Goal: Task Accomplishment & Management: Use online tool/utility

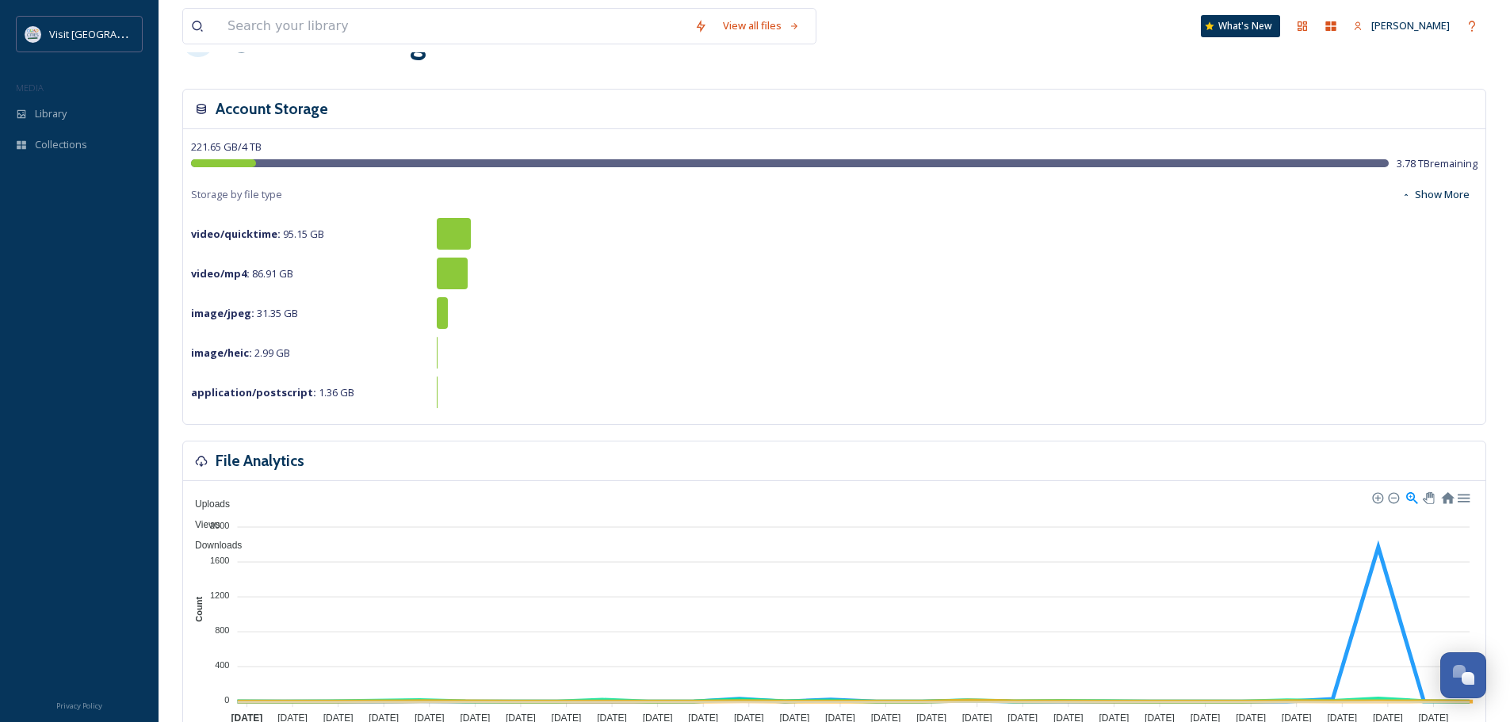
scroll to position [238, 0]
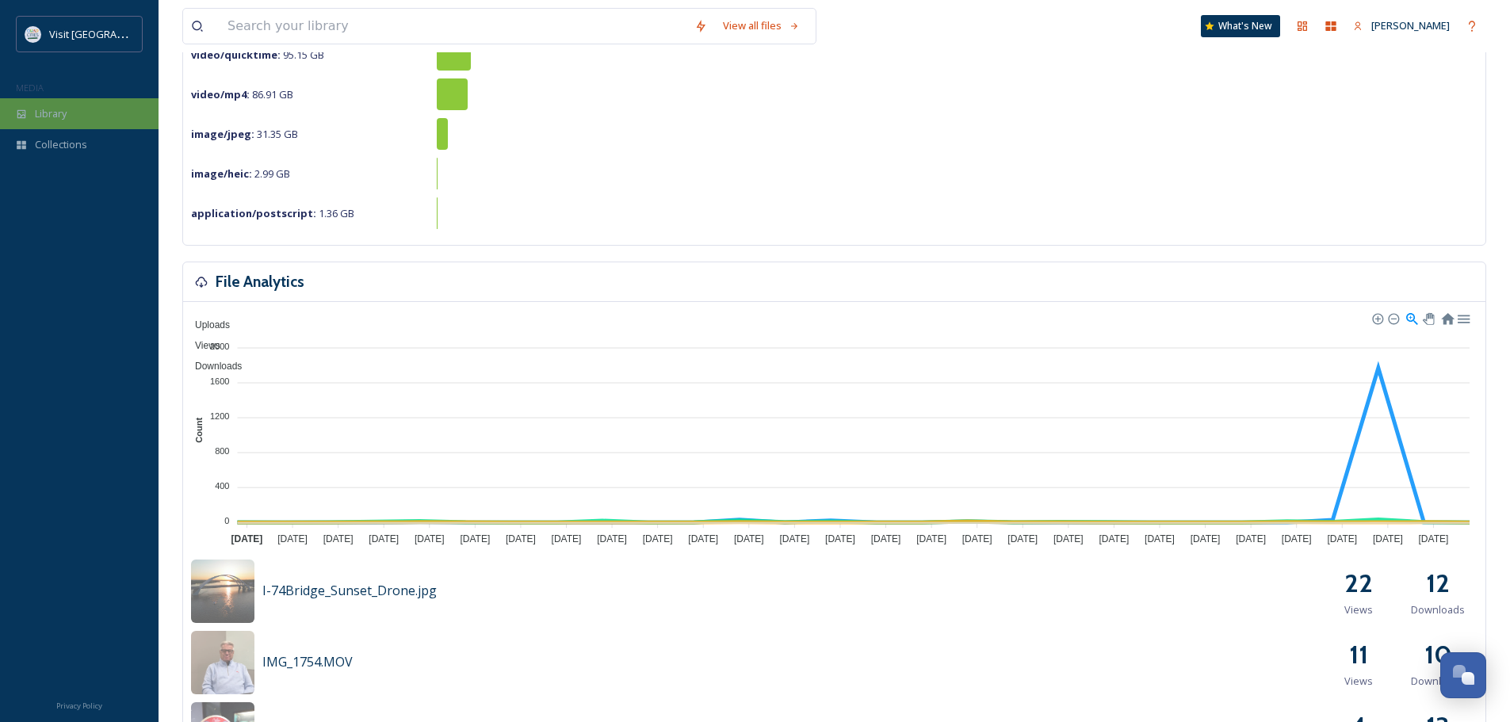
click at [63, 110] on span "Library" at bounding box center [51, 113] width 32 height 15
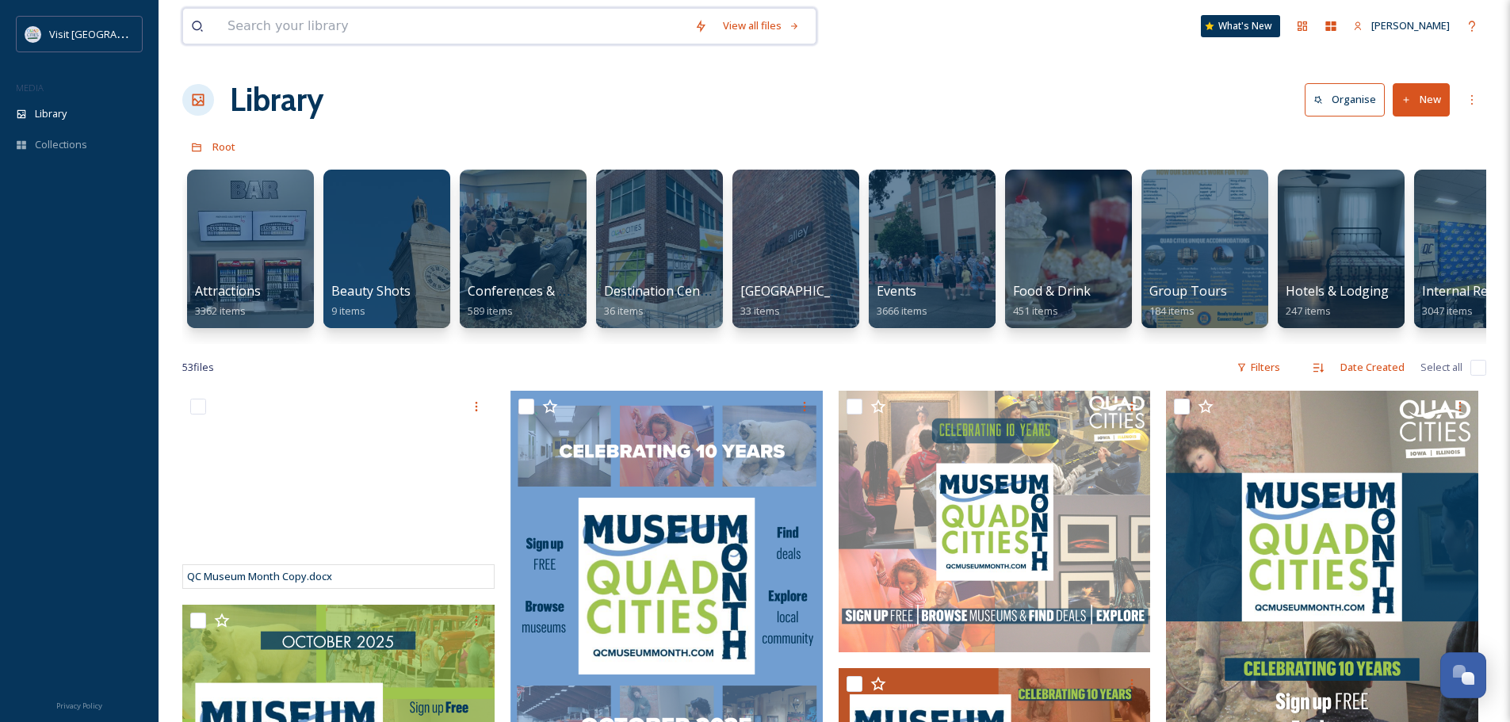
click at [502, 28] on input at bounding box center [453, 26] width 467 height 35
type input "circa 21"
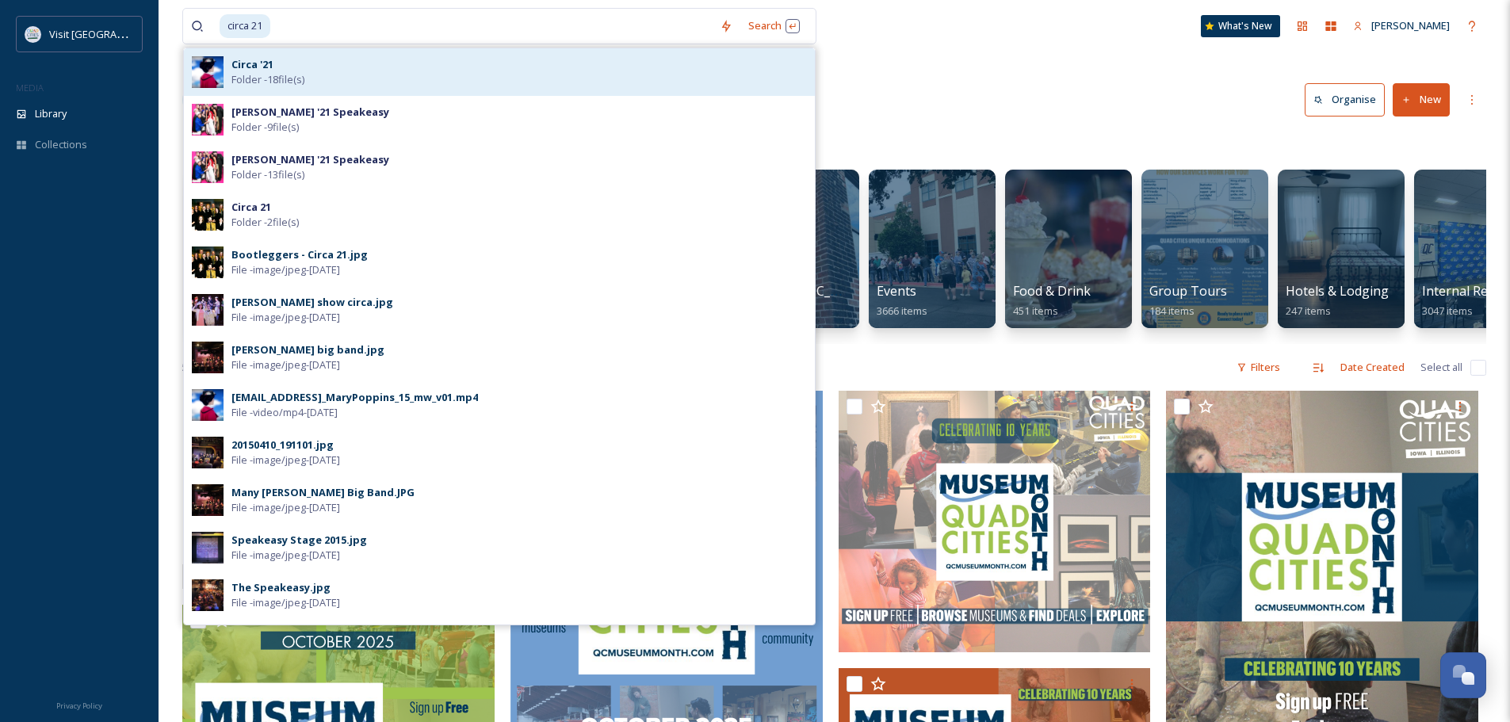
click at [495, 74] on div "Circa '21 Folder - 18 file(s)" at bounding box center [518, 72] width 575 height 30
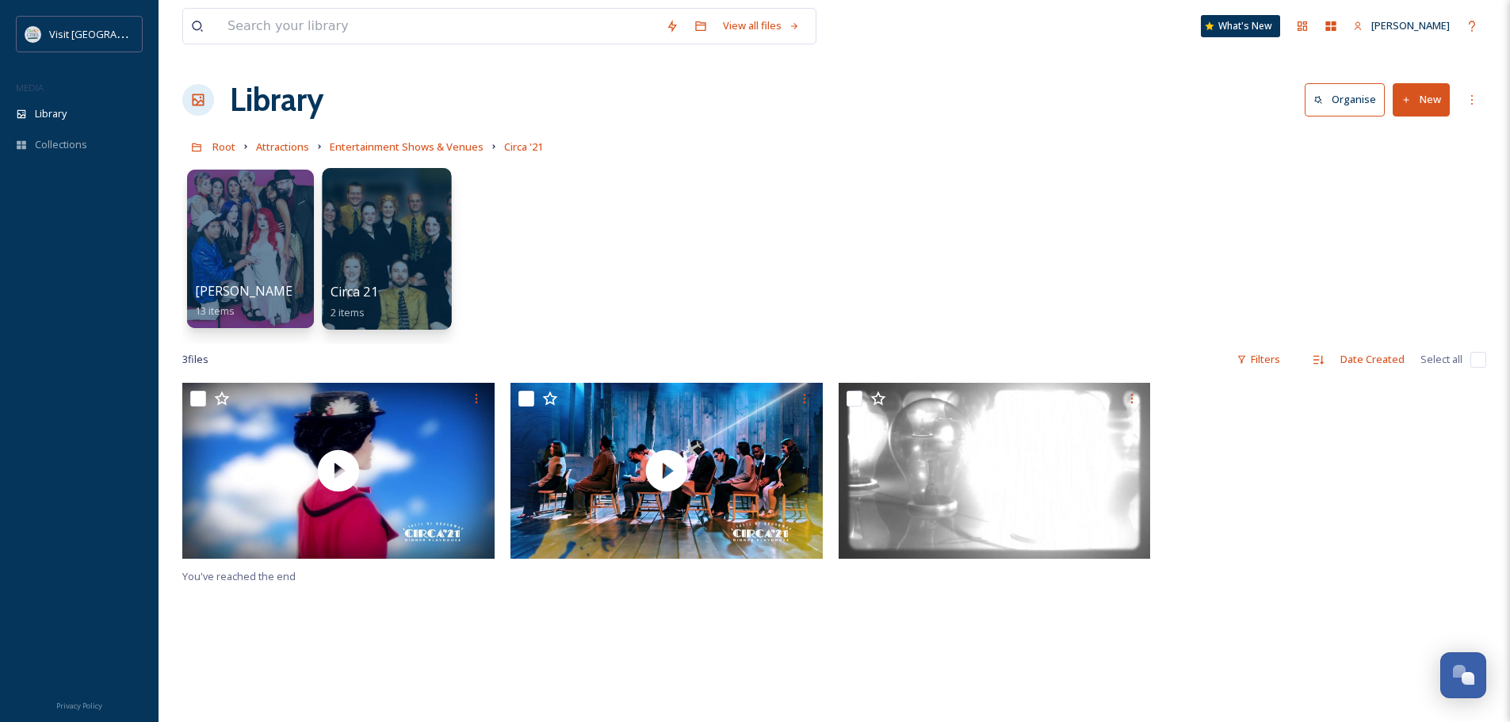
click at [404, 258] on div at bounding box center [386, 249] width 129 height 162
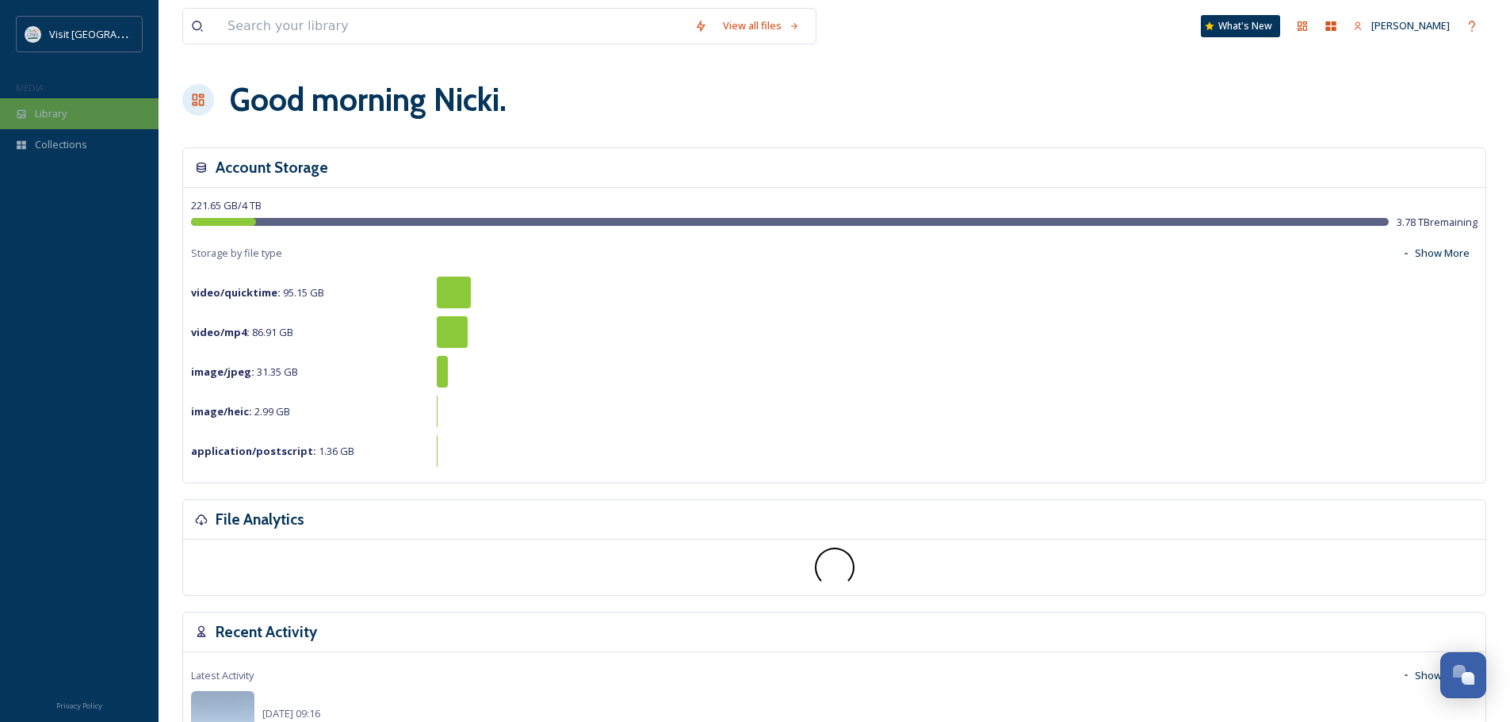
click at [55, 113] on span "Library" at bounding box center [51, 113] width 32 height 15
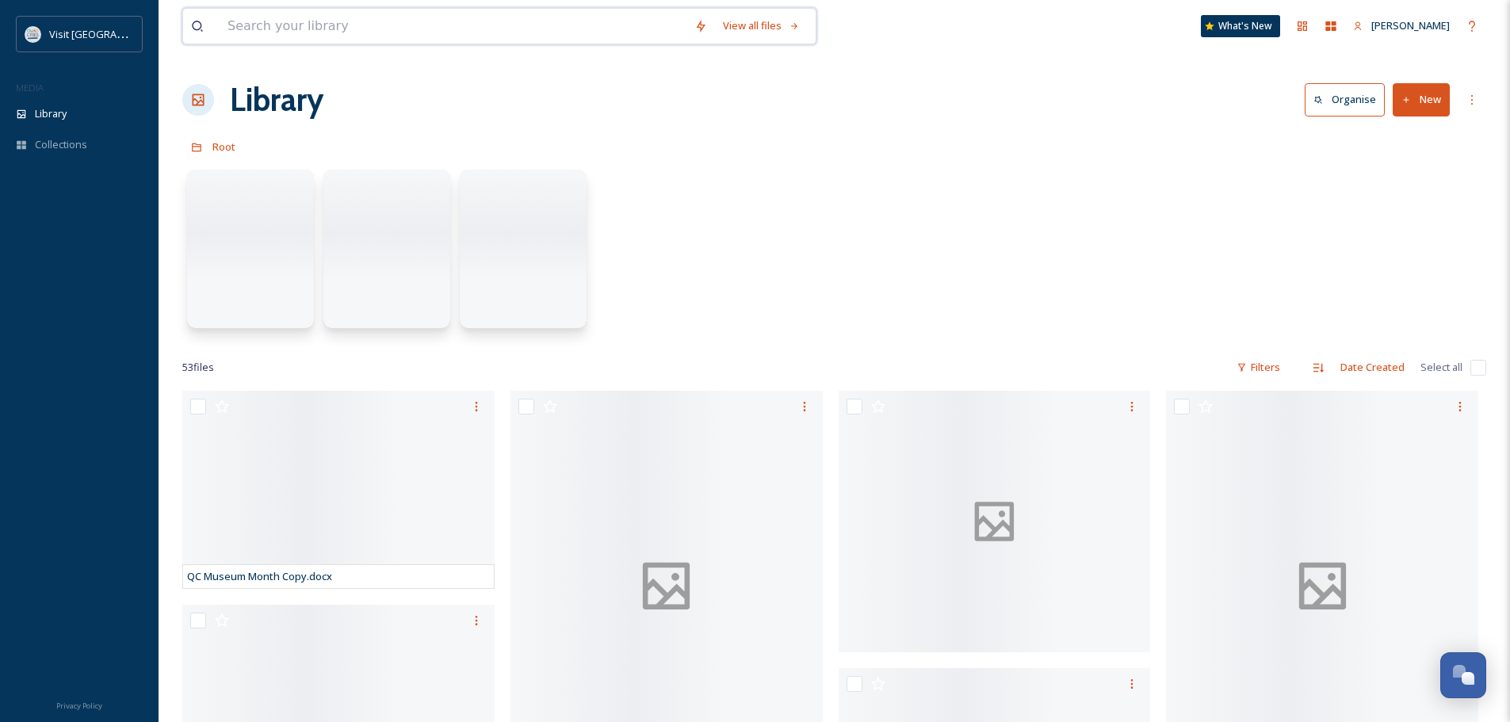
click at [303, 23] on input at bounding box center [453, 26] width 467 height 35
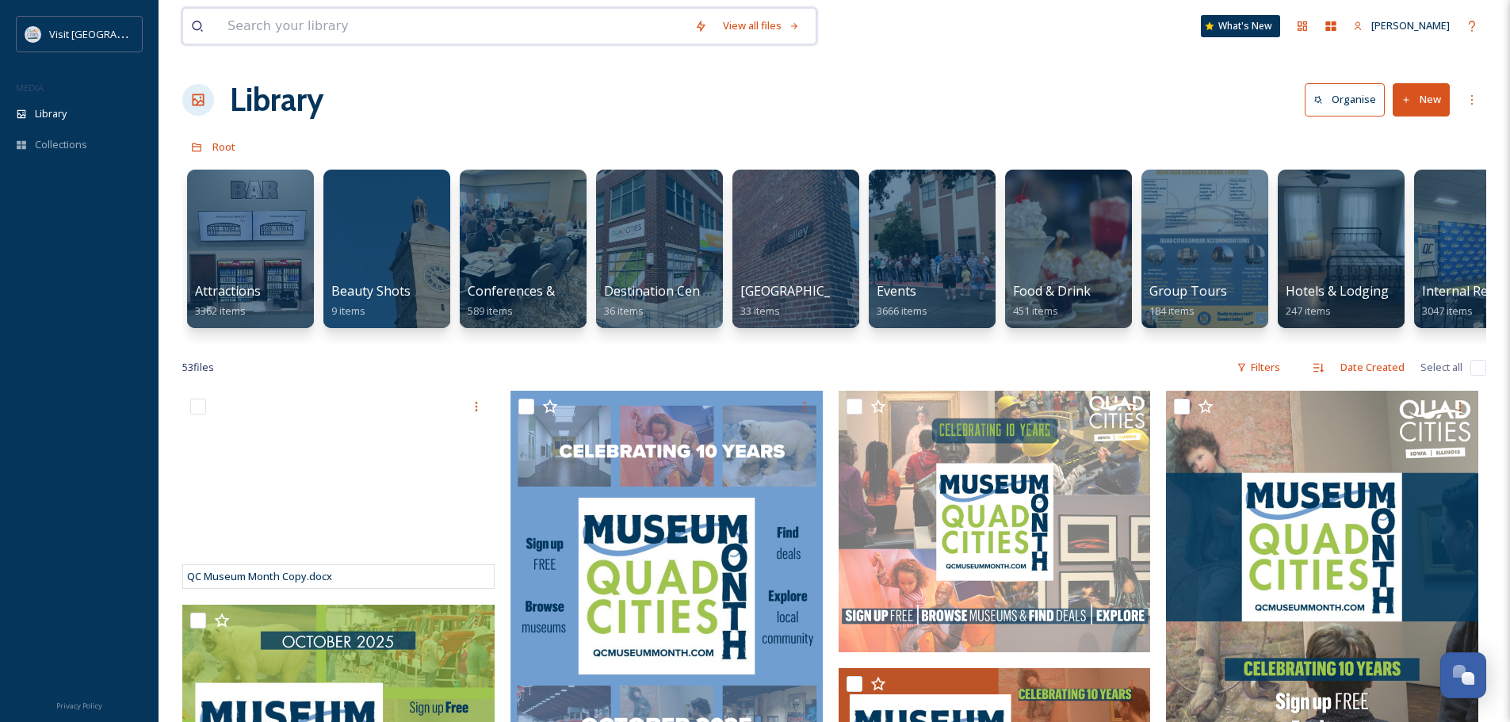
click at [271, 25] on input at bounding box center [453, 26] width 467 height 35
type input "circa 21"
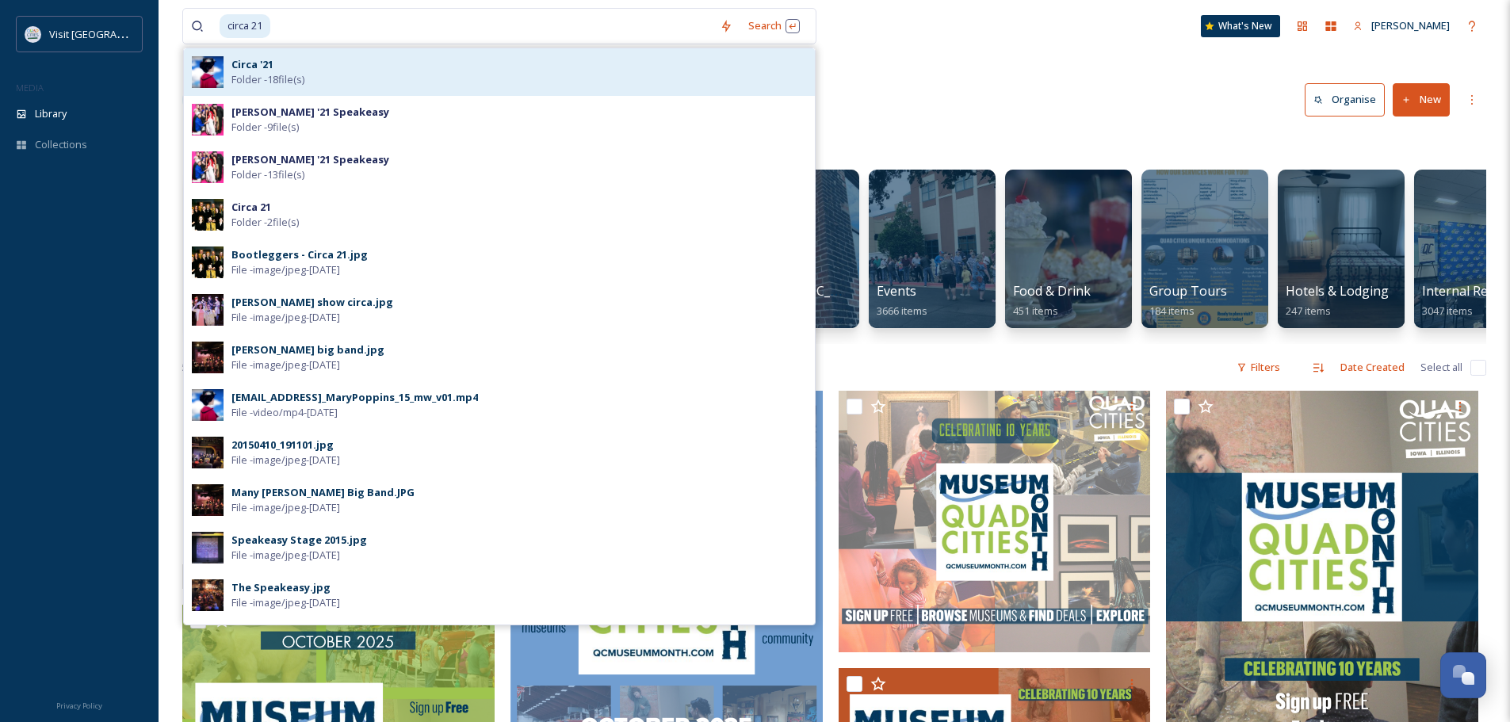
click at [304, 68] on div "Circa '21 Folder - 18 file(s)" at bounding box center [518, 72] width 575 height 30
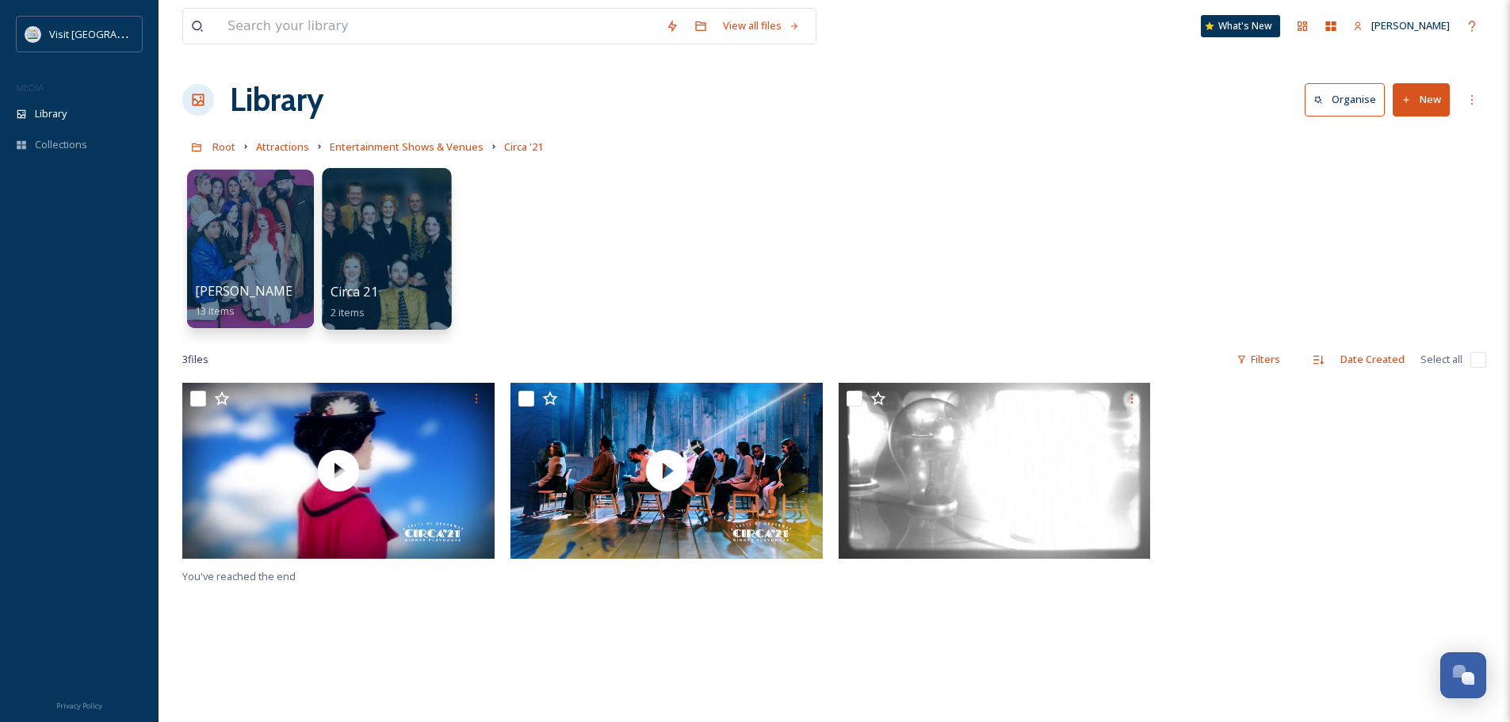
click at [406, 245] on div at bounding box center [386, 249] width 129 height 162
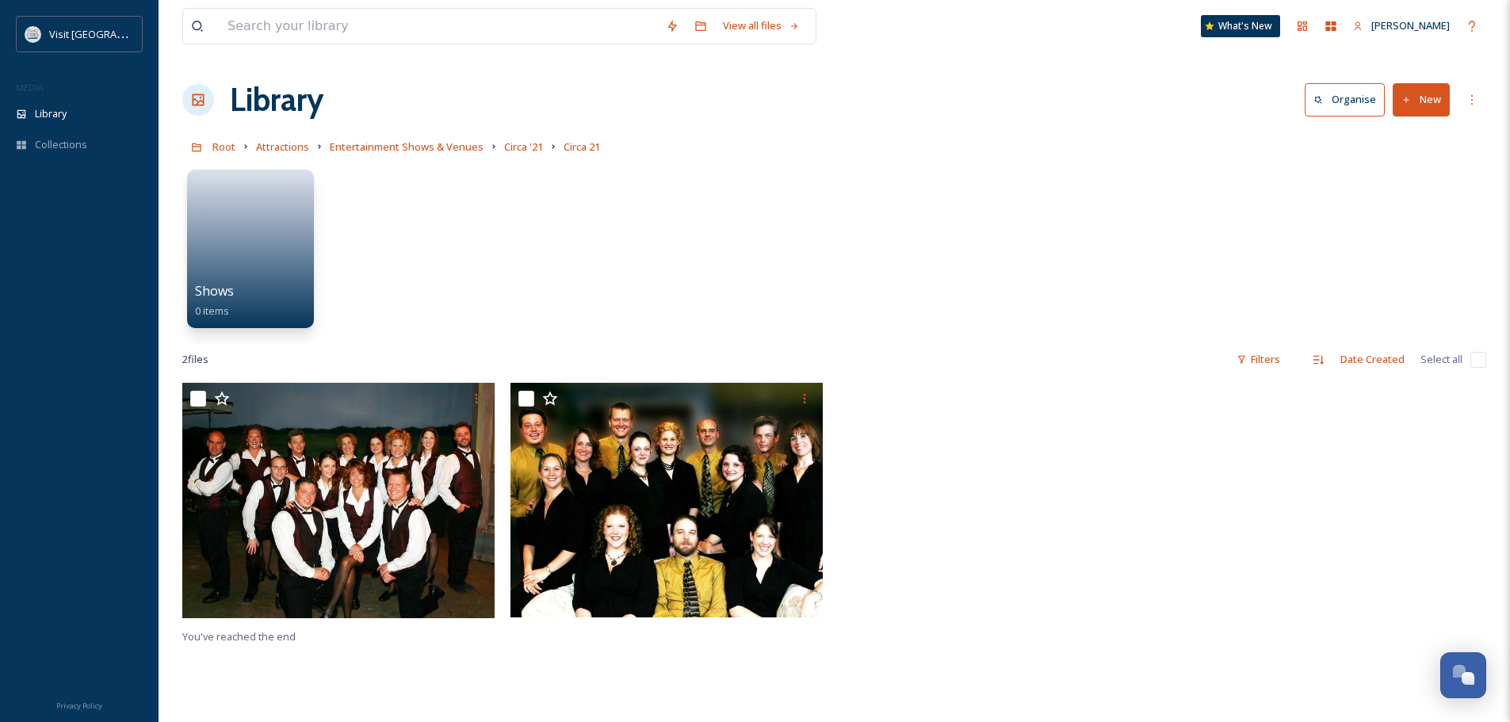
click at [1430, 101] on button "New" at bounding box center [1420, 99] width 57 height 32
click at [1415, 146] on div "File Upload" at bounding box center [1404, 136] width 90 height 31
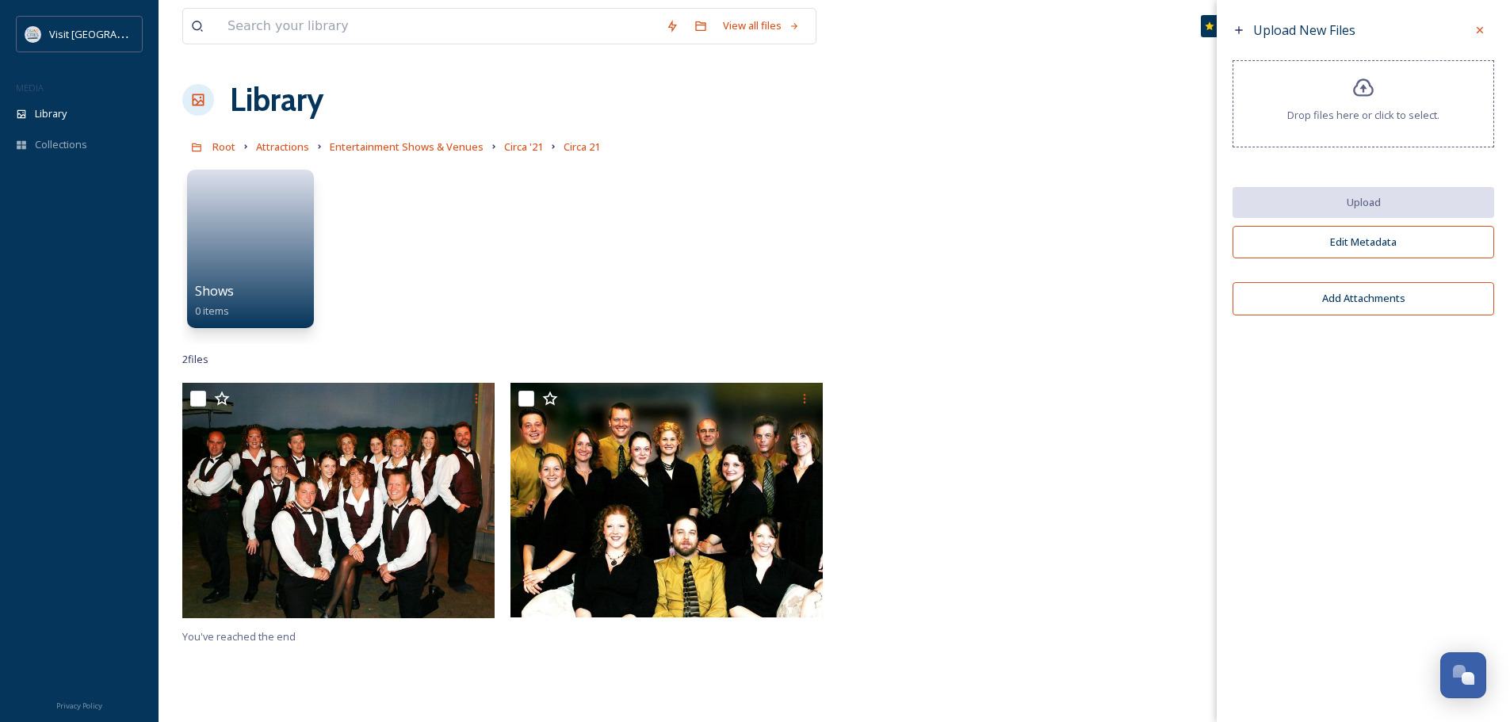
click at [1364, 92] on icon at bounding box center [1363, 87] width 21 height 18
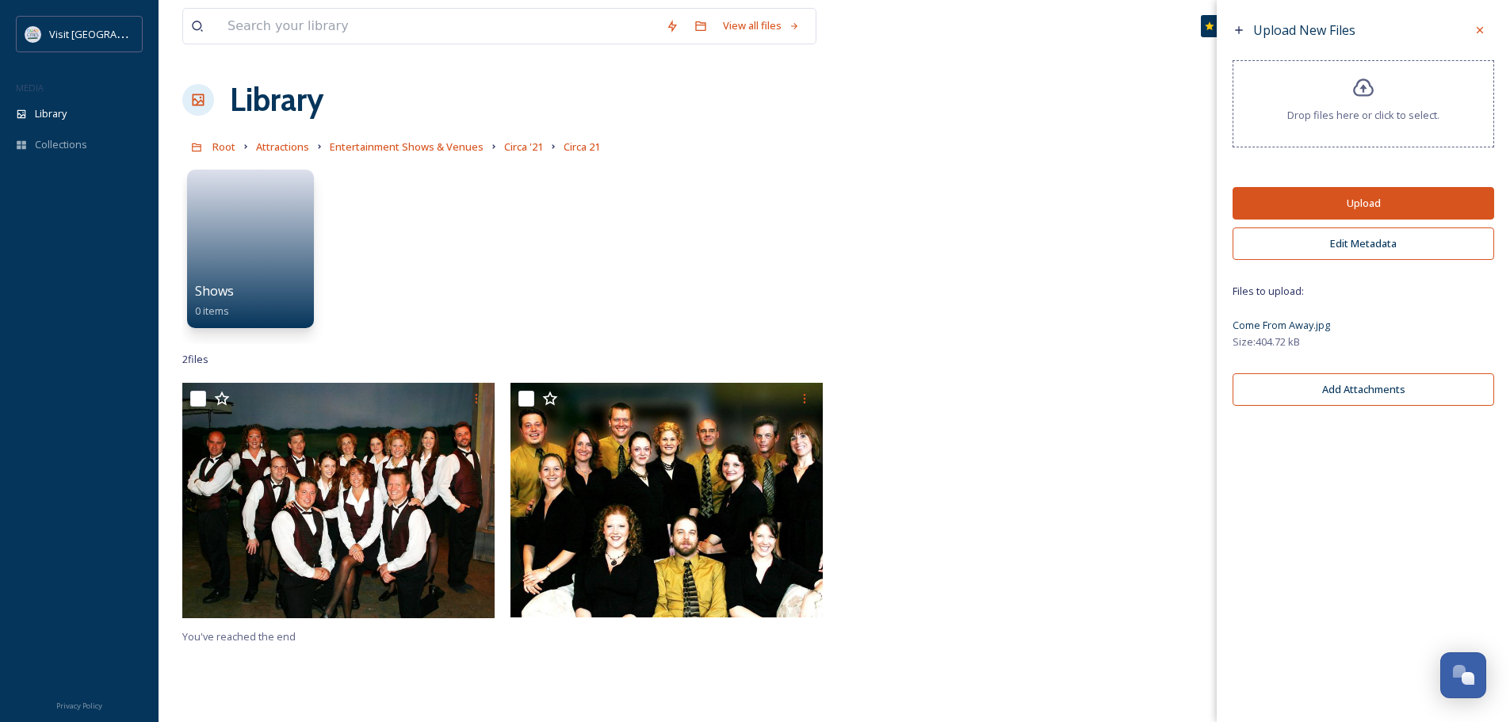
click at [1386, 202] on button "Upload" at bounding box center [1363, 203] width 262 height 32
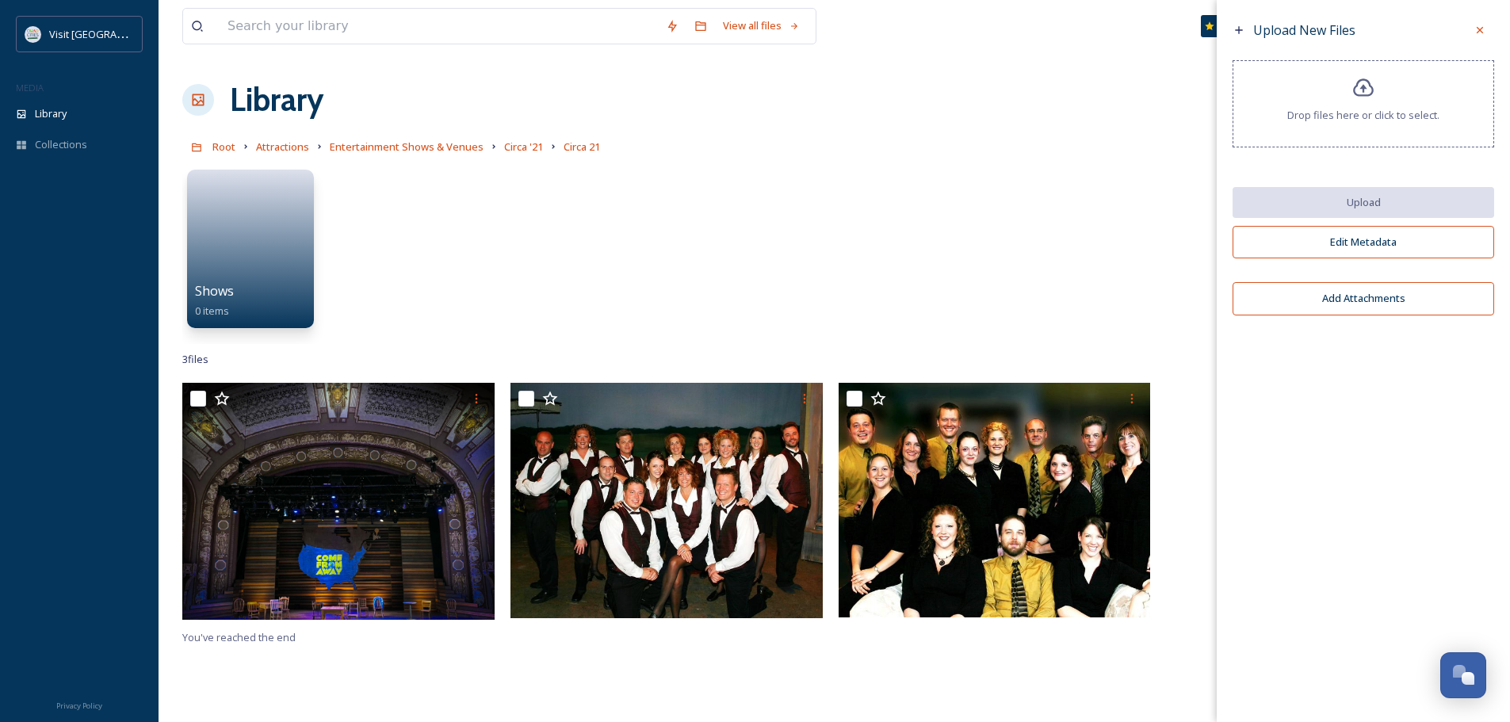
click at [1375, 117] on span "Drop files here or click to select." at bounding box center [1363, 115] width 152 height 15
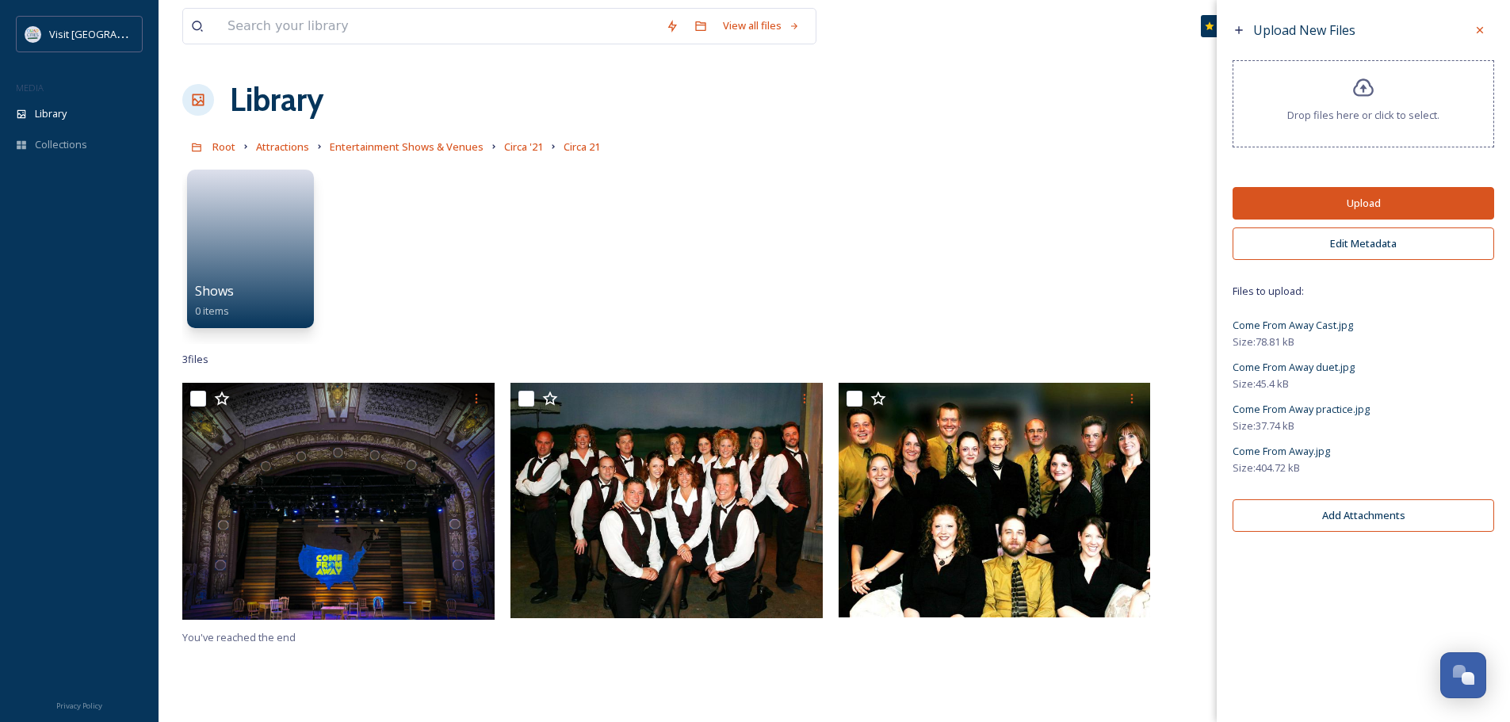
click at [1360, 203] on button "Upload" at bounding box center [1363, 203] width 262 height 32
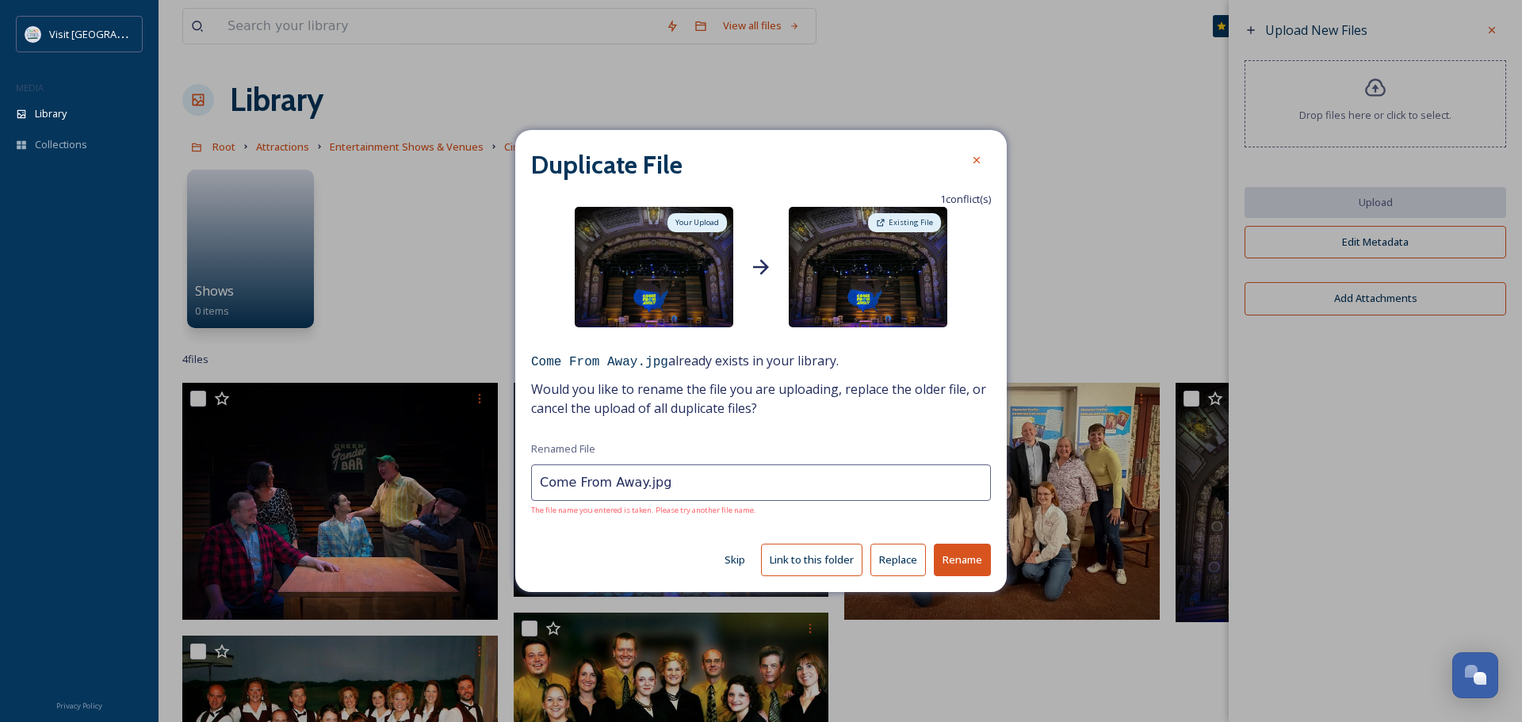
click at [740, 559] on button "Skip" at bounding box center [734, 559] width 36 height 31
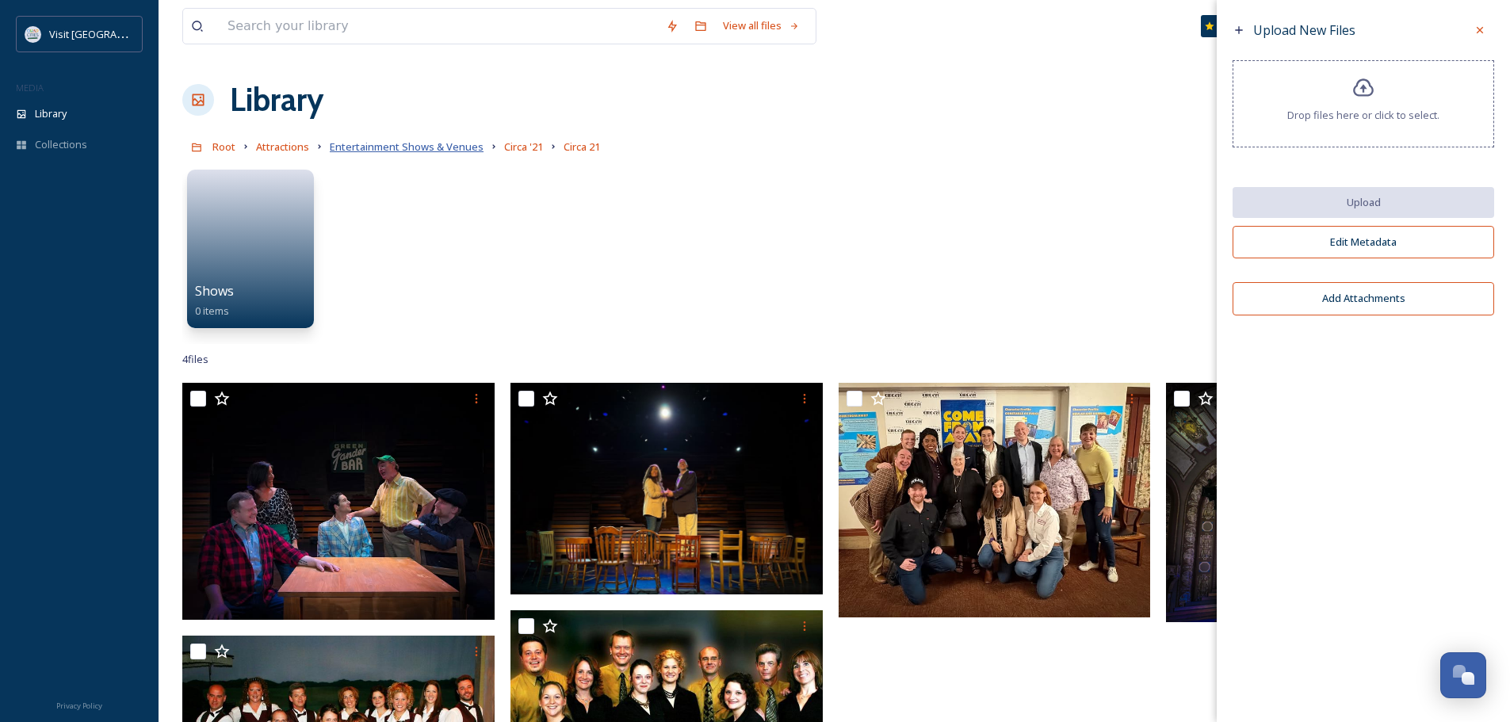
click at [430, 150] on span "Entertainment Shows & Venues" at bounding box center [407, 146] width 154 height 14
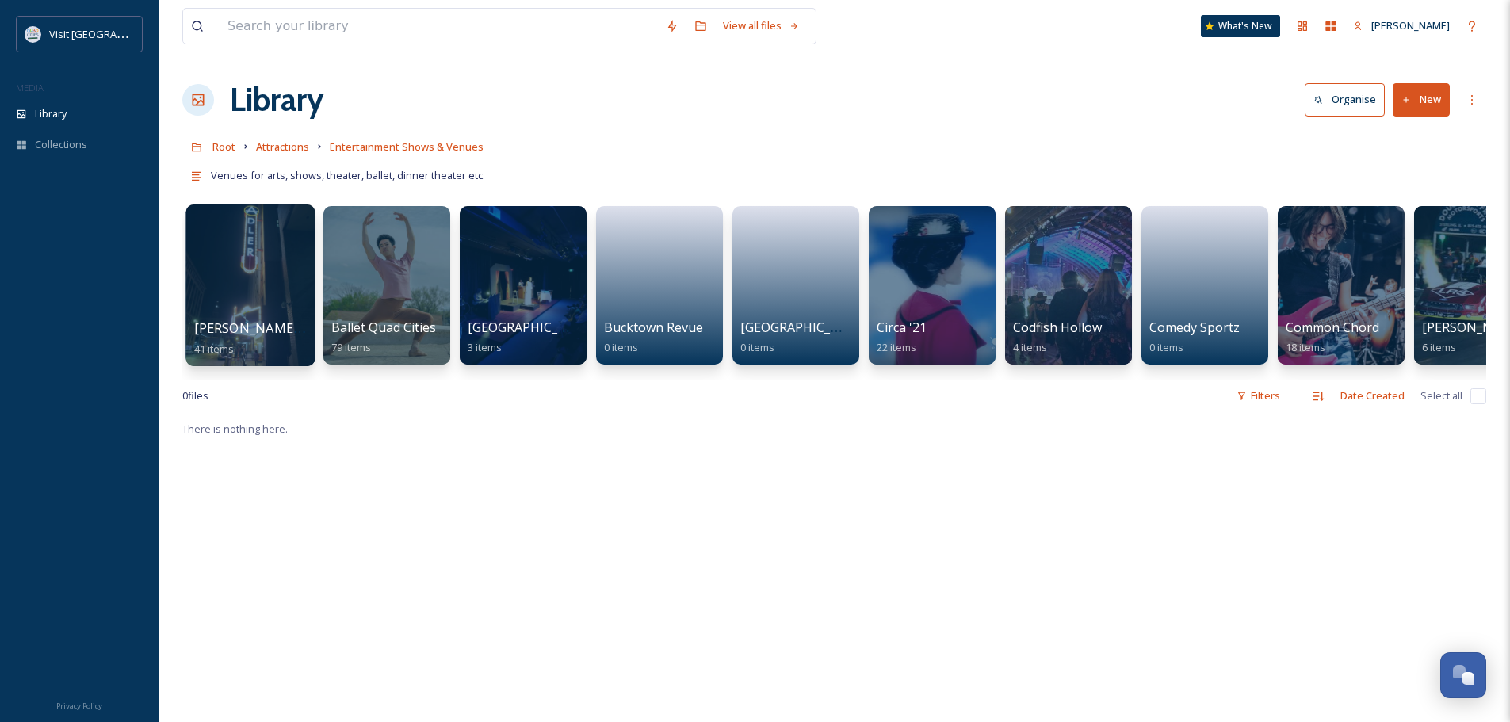
click at [246, 269] on div at bounding box center [249, 285] width 129 height 162
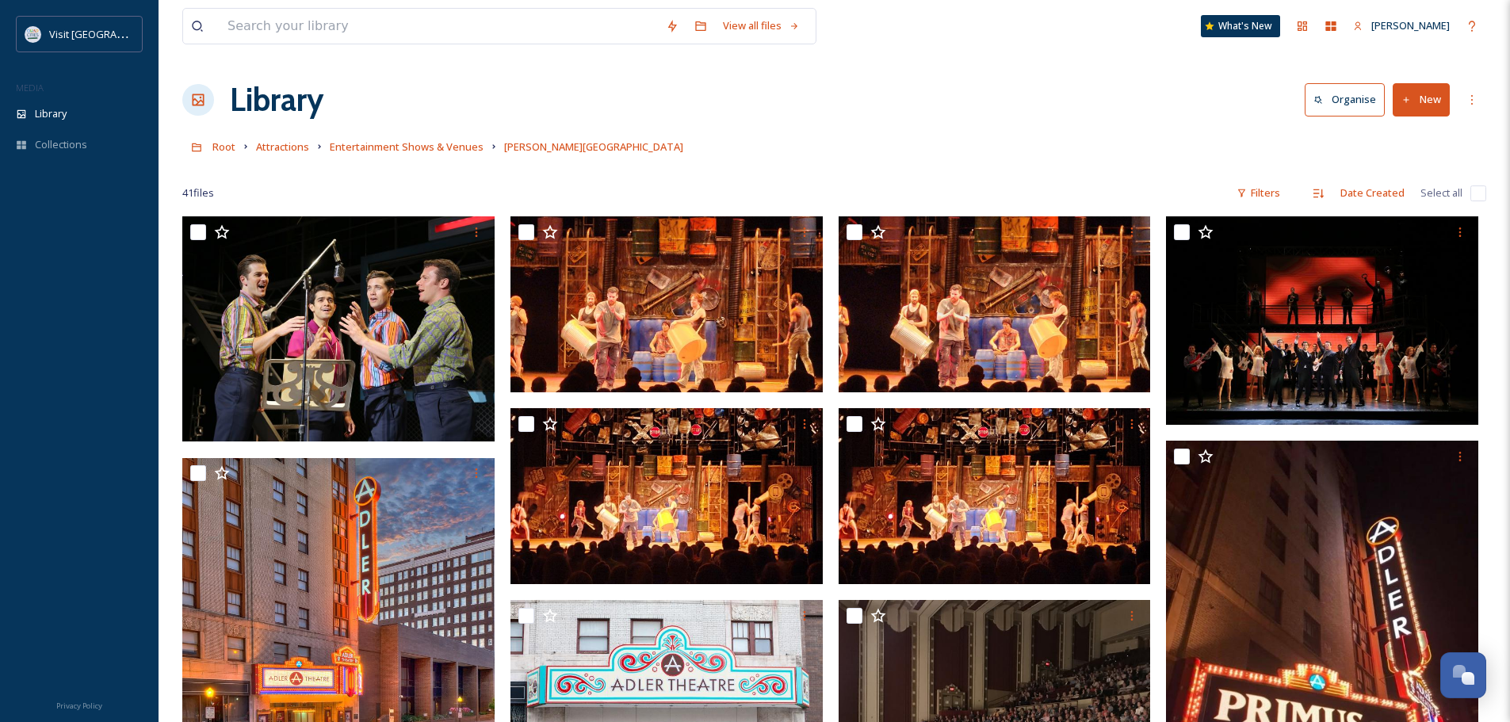
click at [1427, 96] on button "New" at bounding box center [1420, 99] width 57 height 32
click at [1415, 136] on span "File Upload" at bounding box center [1414, 136] width 52 height 15
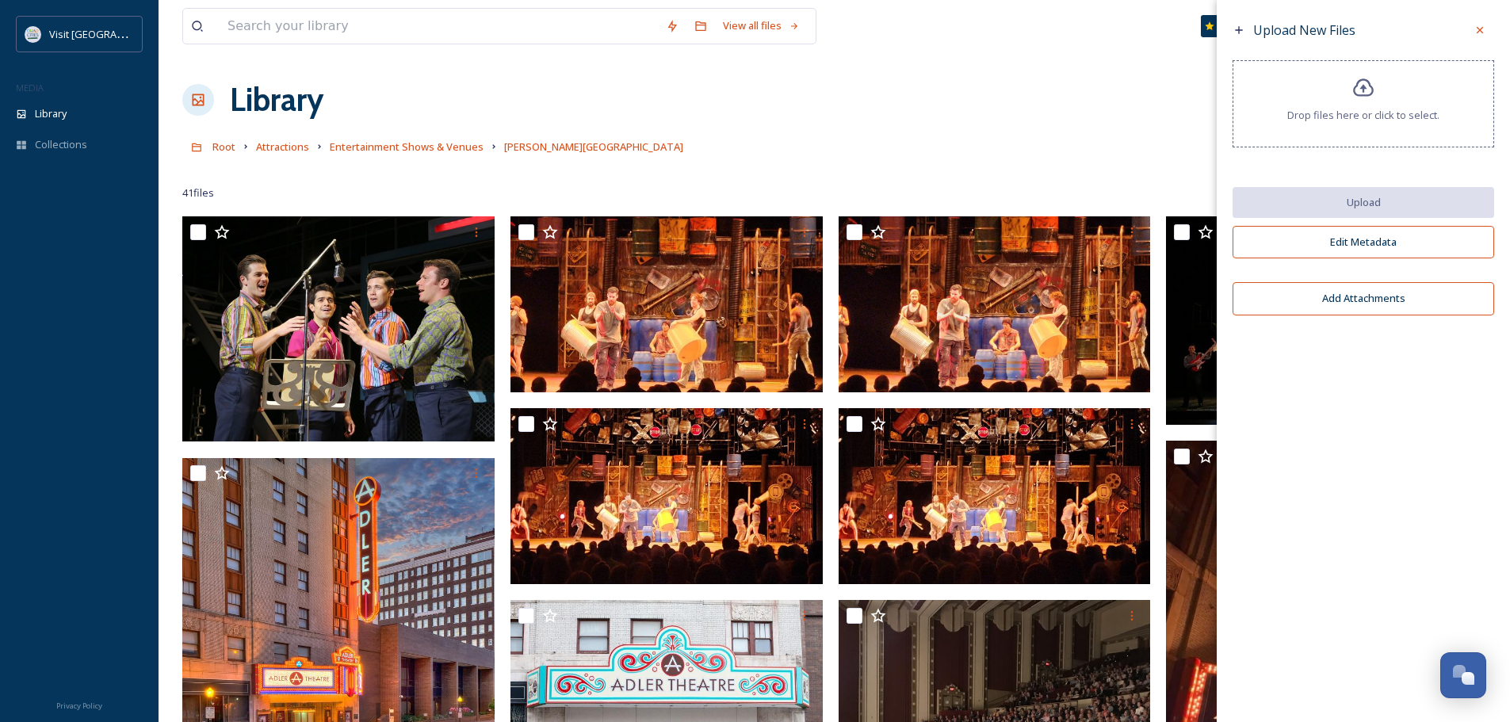
click at [1379, 116] on span "Drop files here or click to select." at bounding box center [1363, 115] width 152 height 15
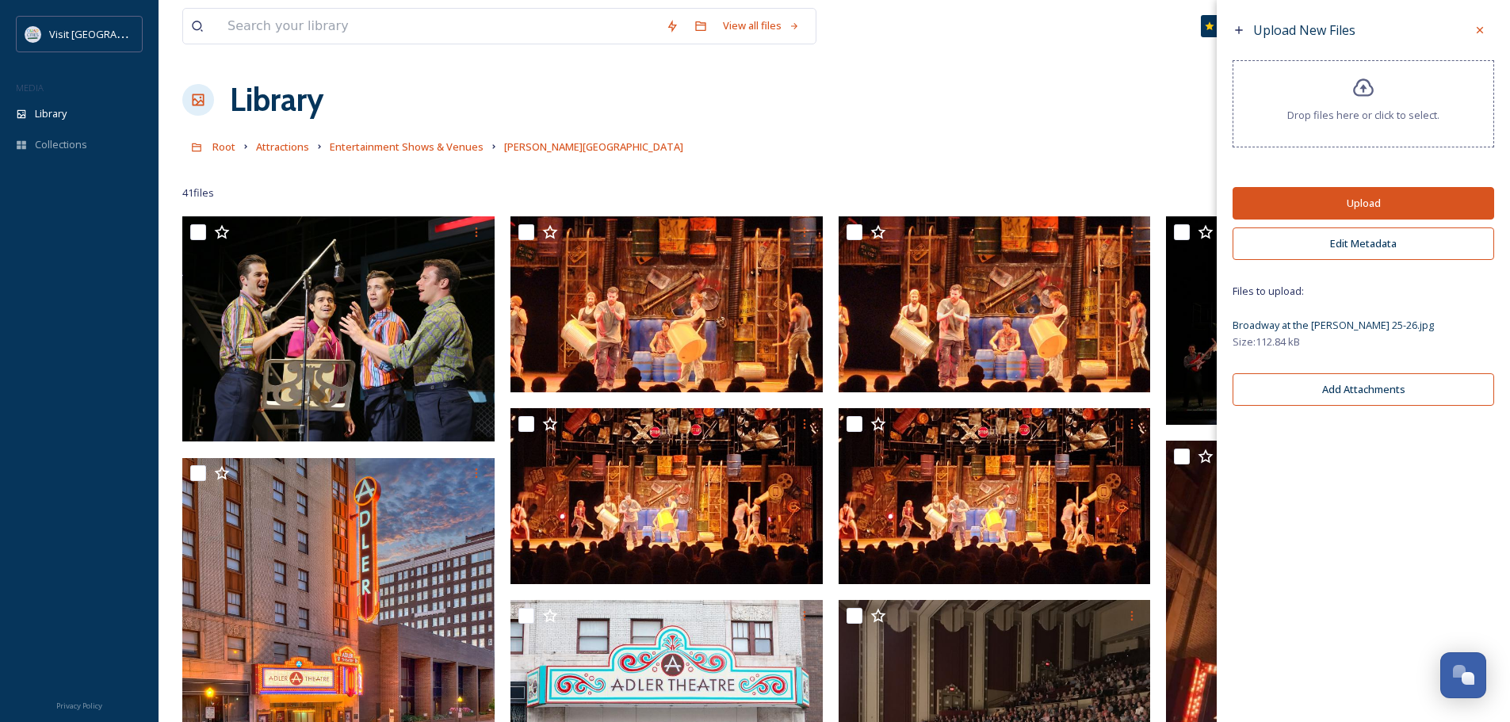
click at [1347, 200] on button "Upload" at bounding box center [1363, 203] width 262 height 32
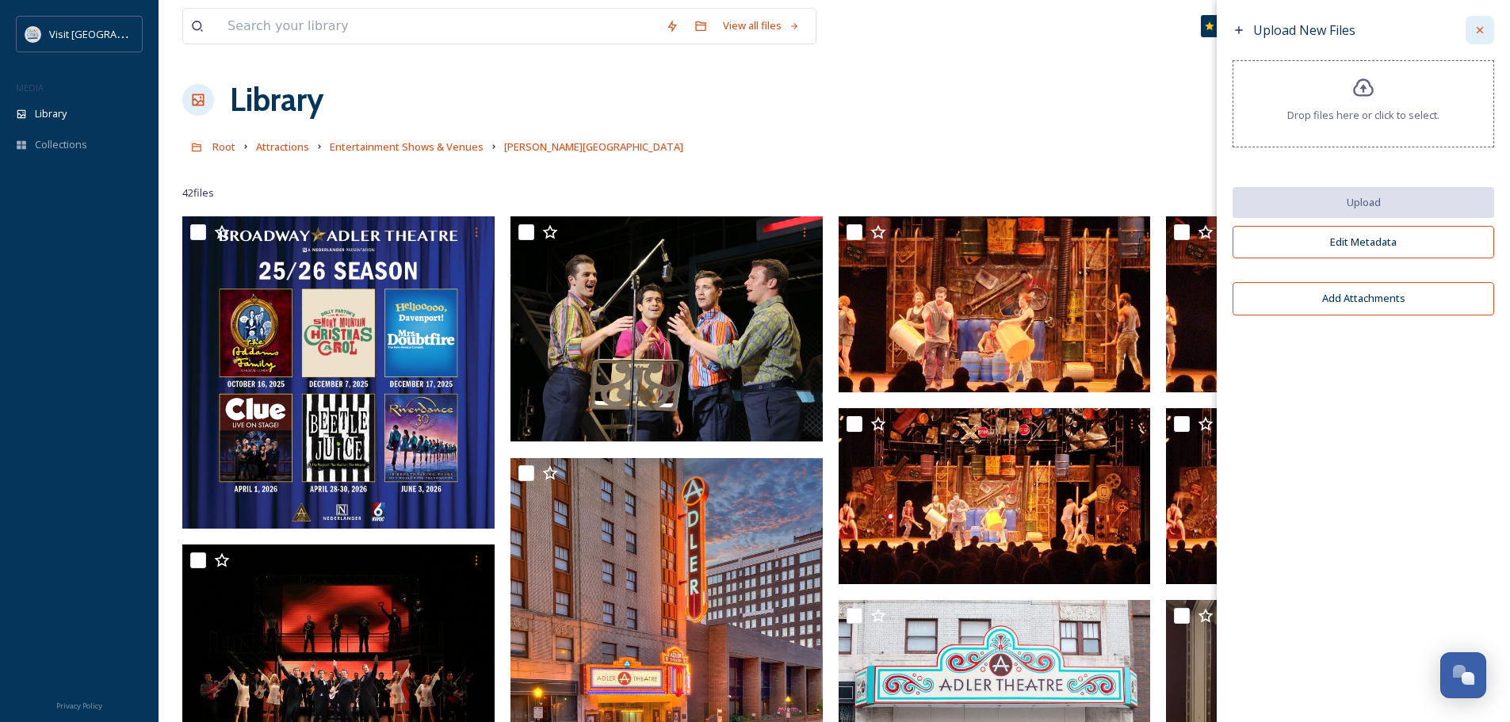
click at [1481, 25] on icon at bounding box center [1479, 30] width 13 height 13
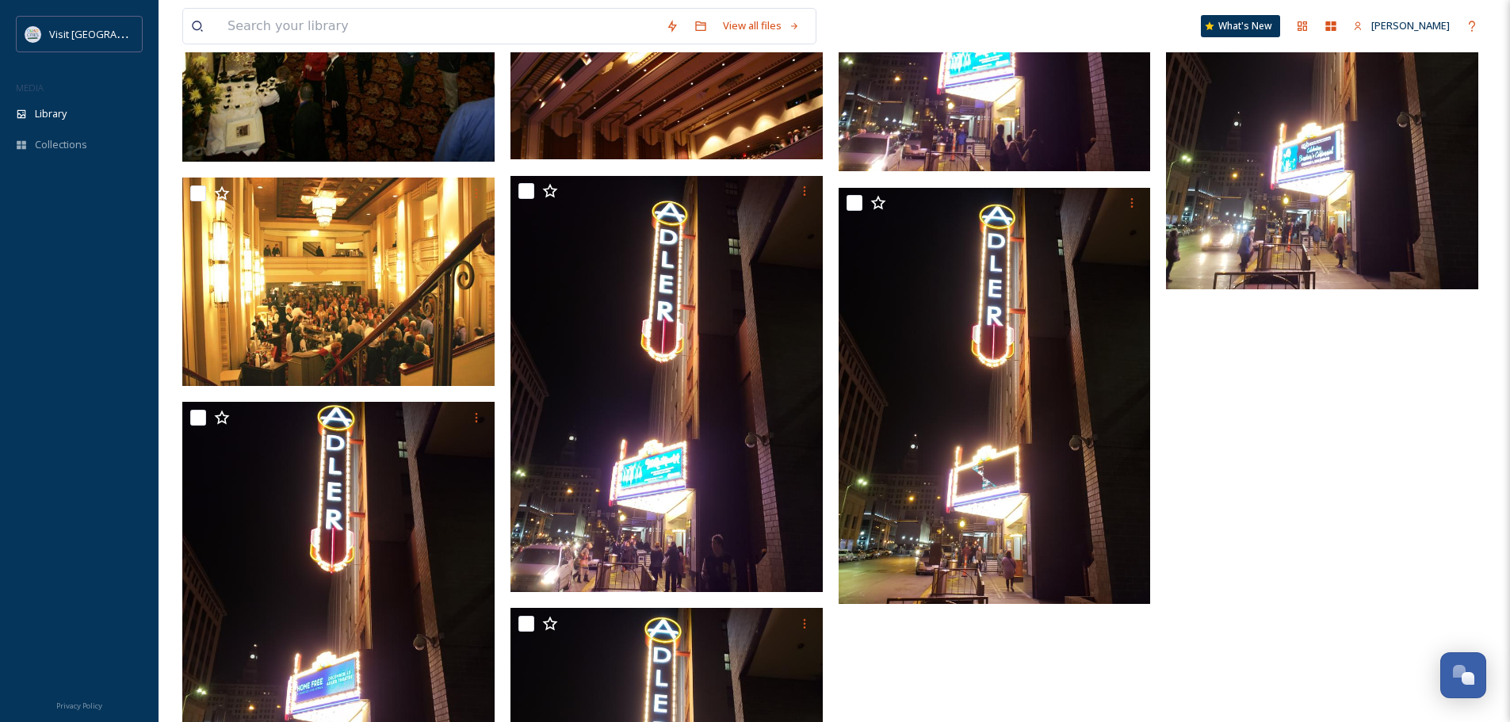
scroll to position [2579, 0]
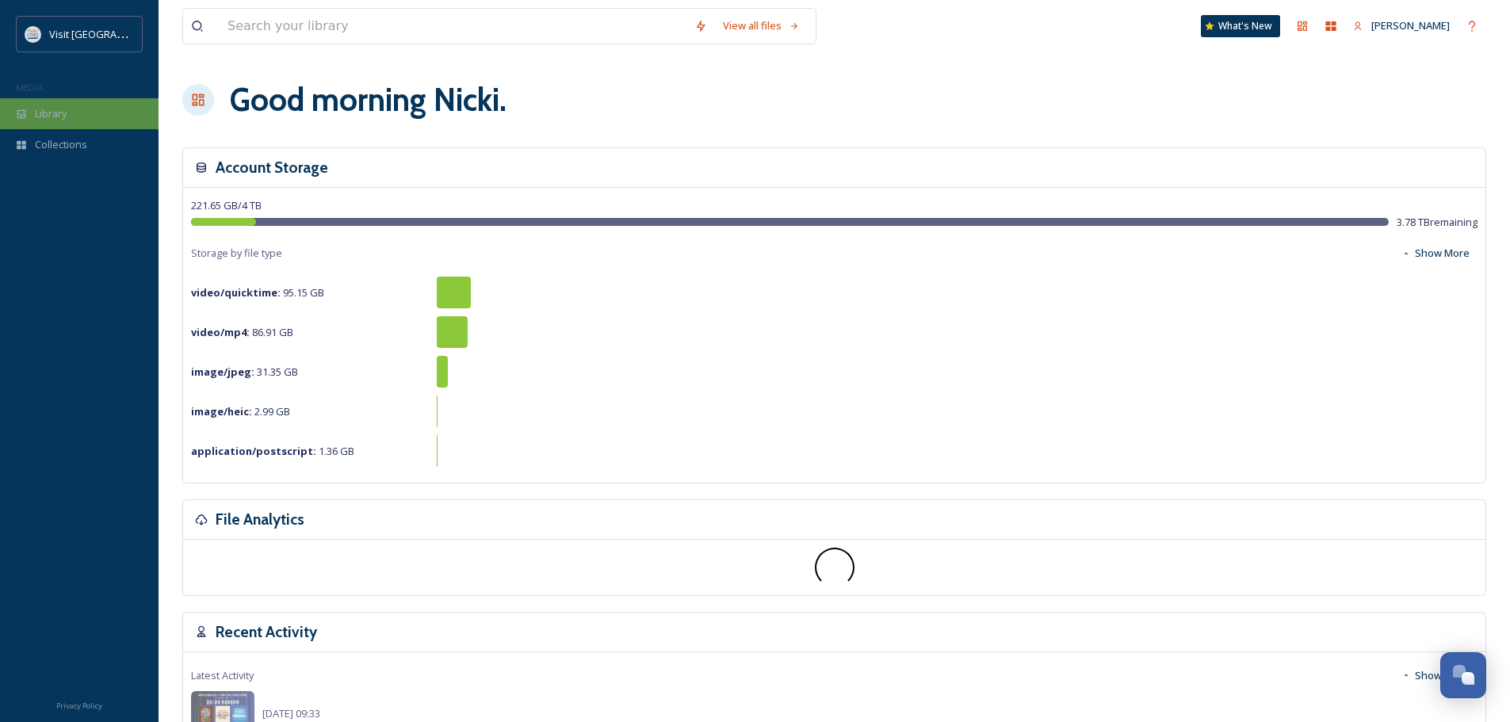
click at [52, 116] on span "Library" at bounding box center [51, 113] width 32 height 15
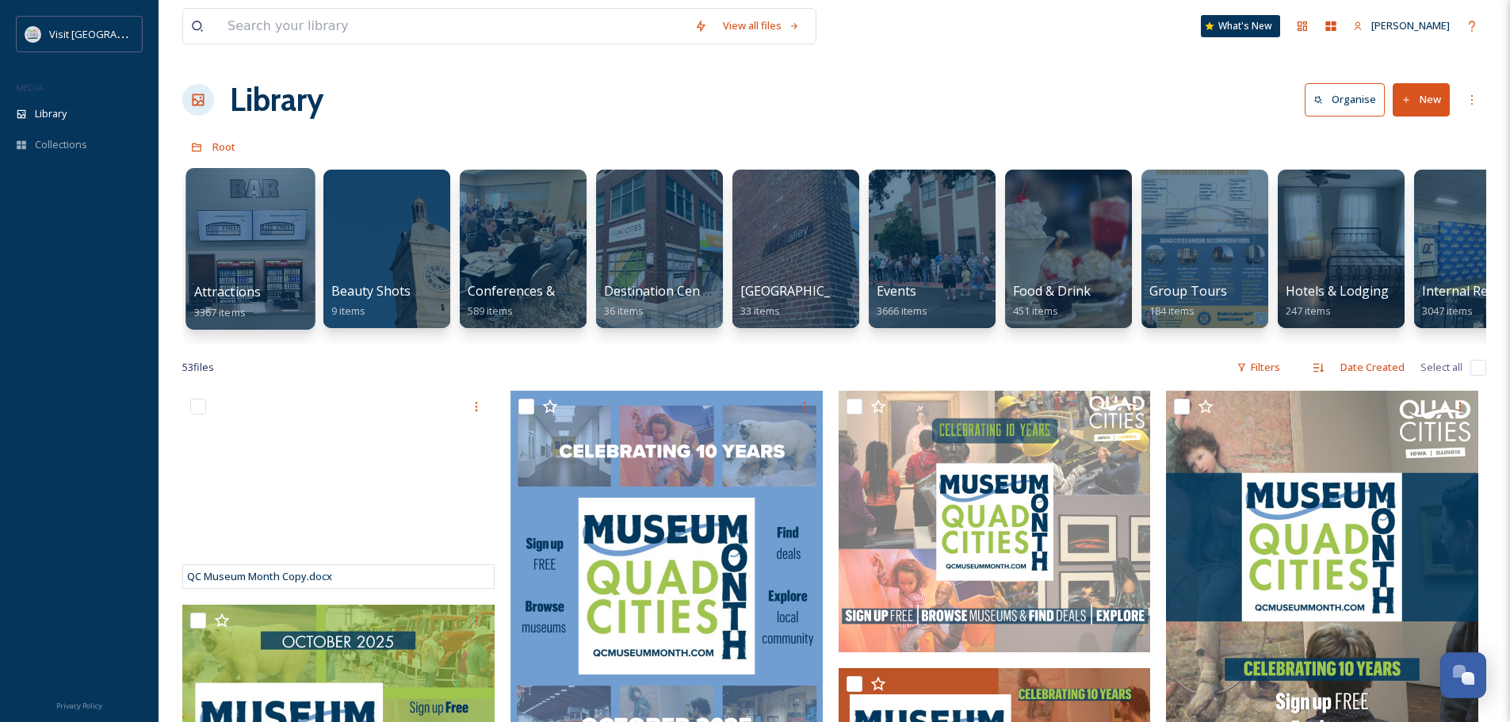
click at [264, 235] on div at bounding box center [249, 249] width 129 height 162
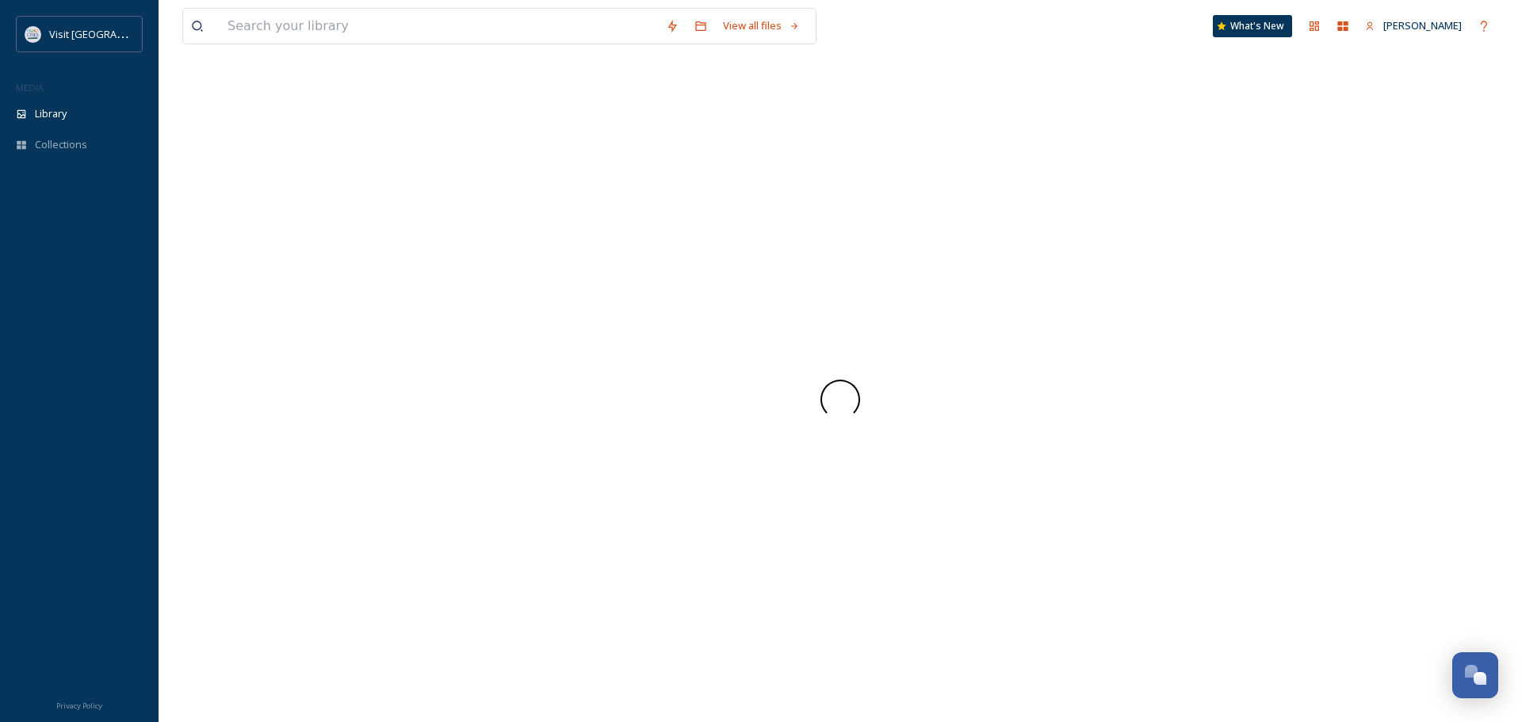
click at [264, 235] on div at bounding box center [840, 399] width 1316 height 646
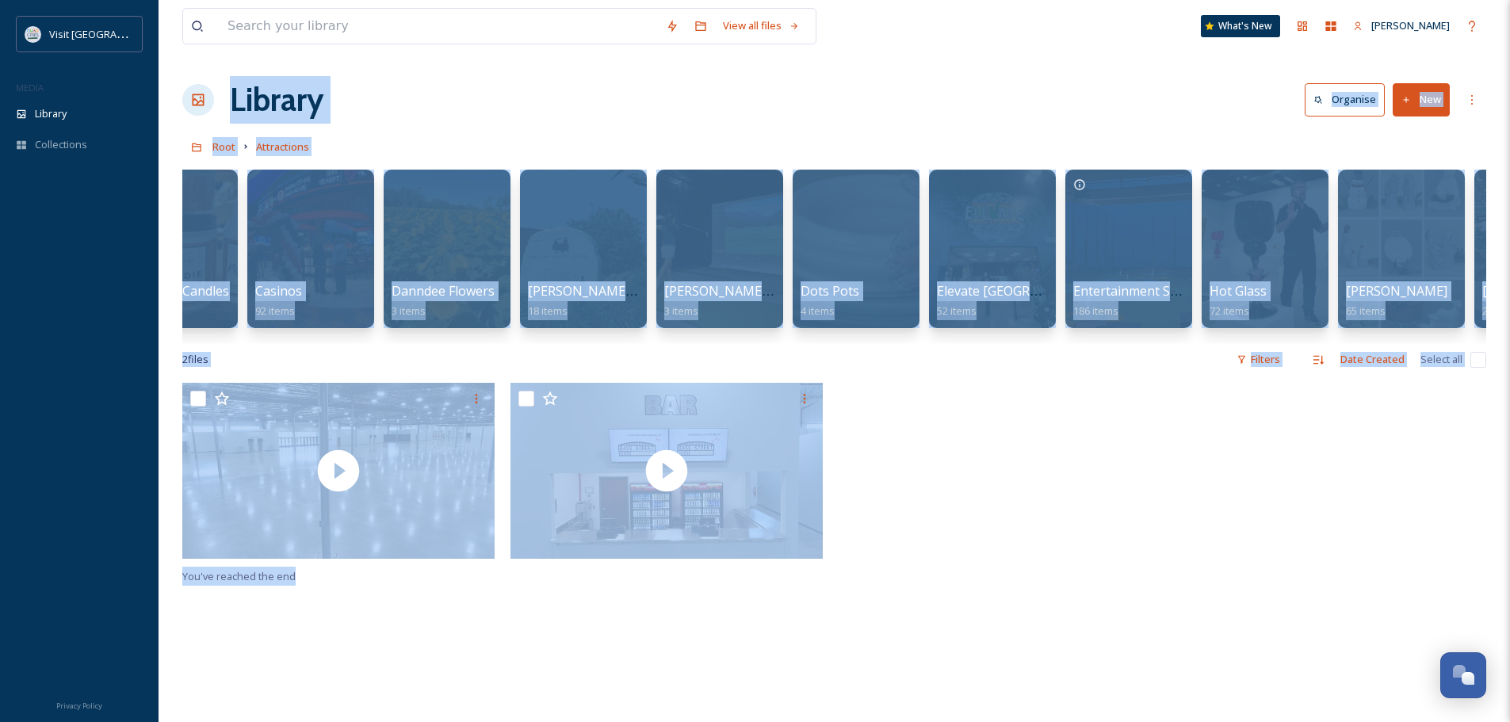
scroll to position [0, 505]
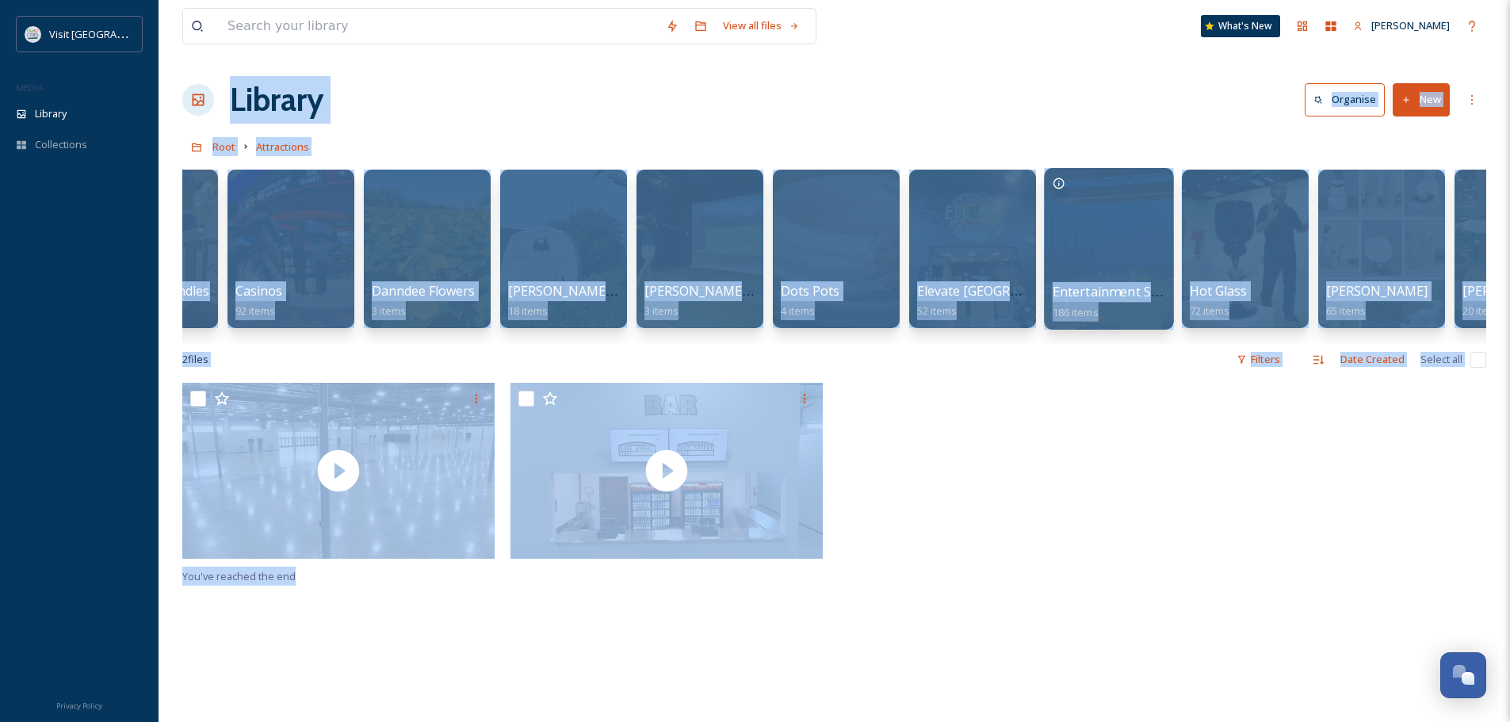
click at [1080, 253] on div at bounding box center [1108, 249] width 129 height 162
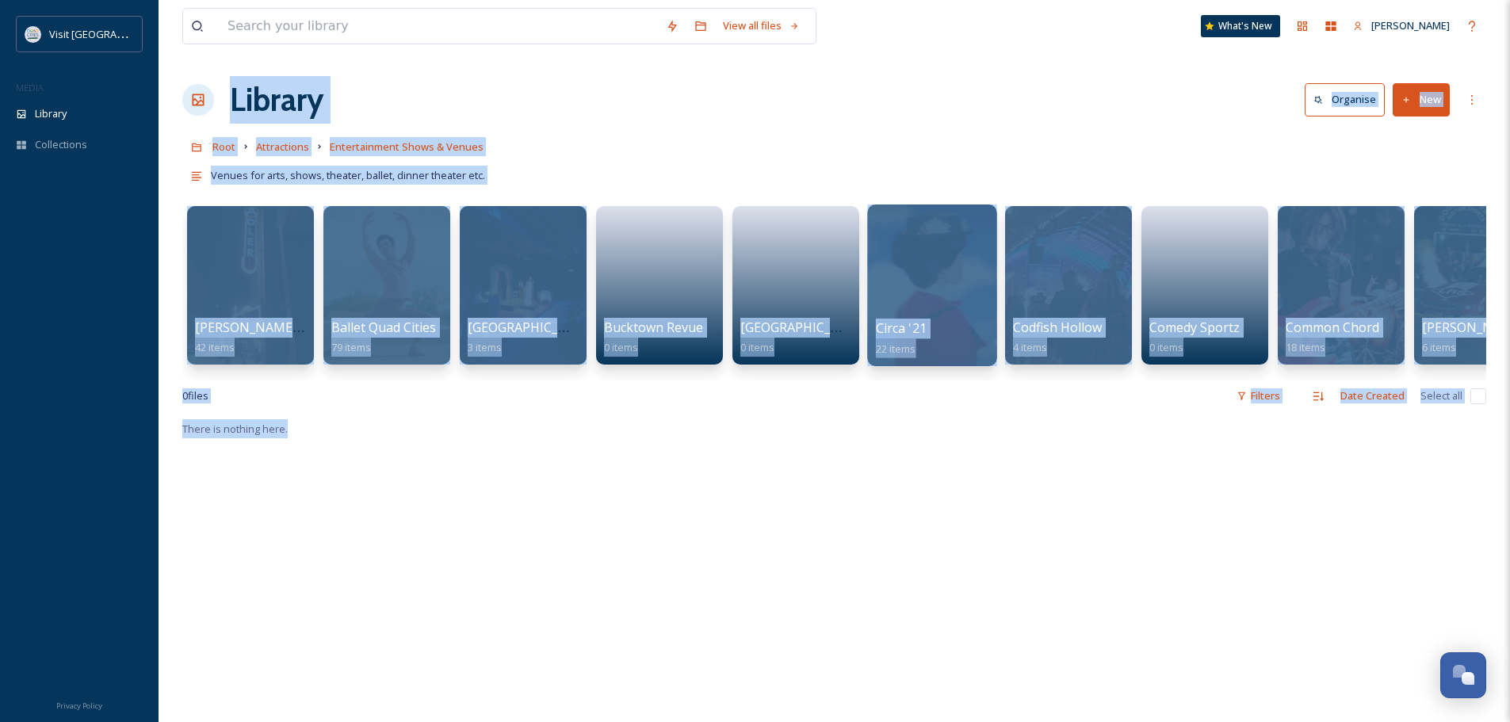
click at [915, 297] on div at bounding box center [931, 285] width 129 height 162
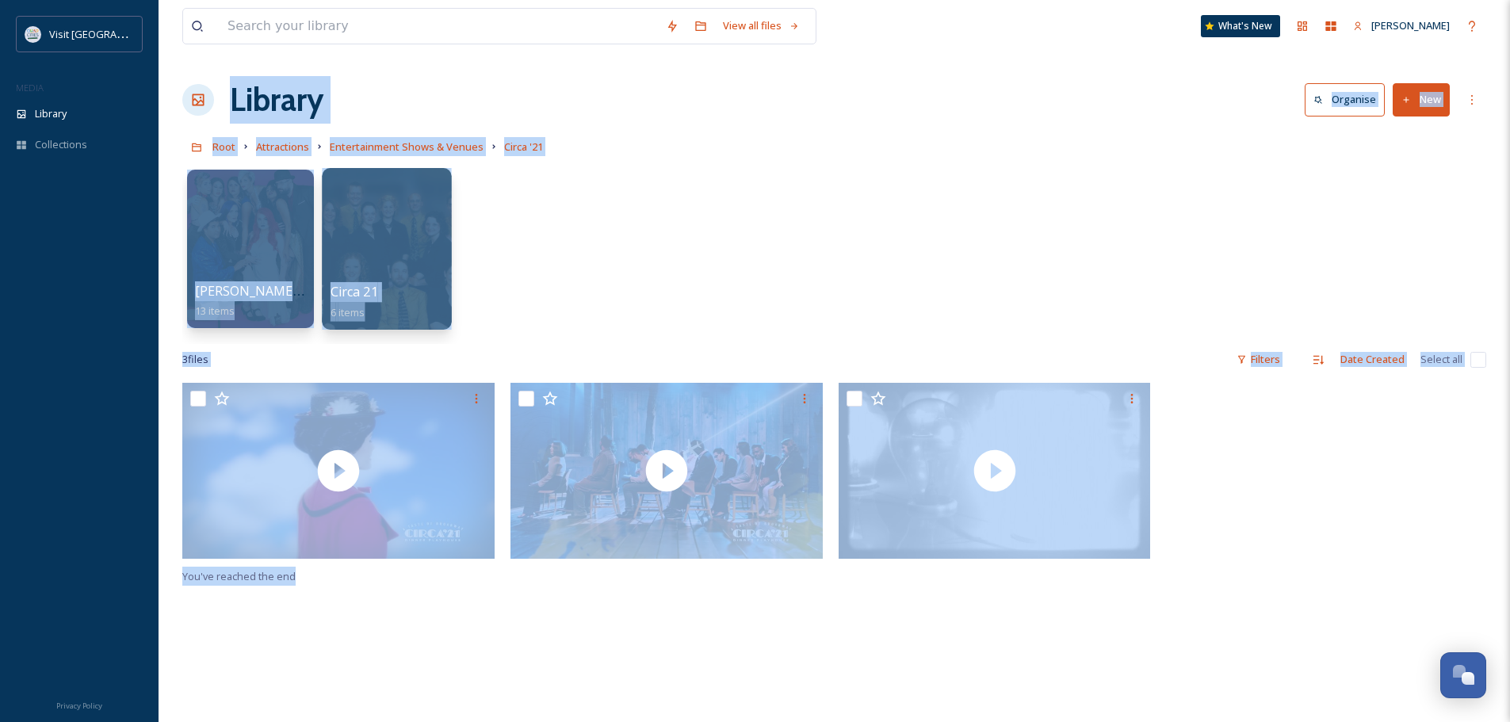
click at [395, 246] on div at bounding box center [386, 249] width 129 height 162
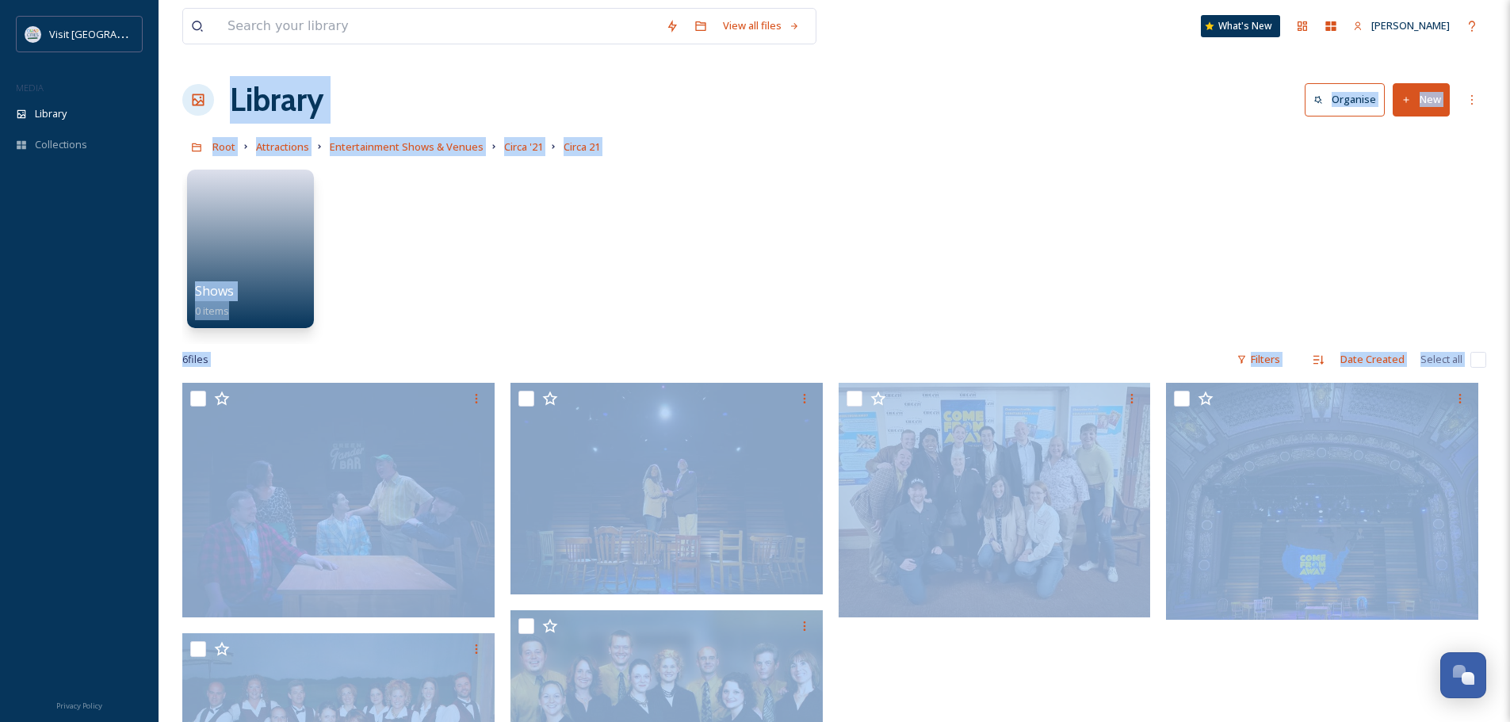
click at [1430, 103] on button "New" at bounding box center [1420, 99] width 57 height 32
click at [1428, 140] on span "File Upload" at bounding box center [1414, 136] width 52 height 15
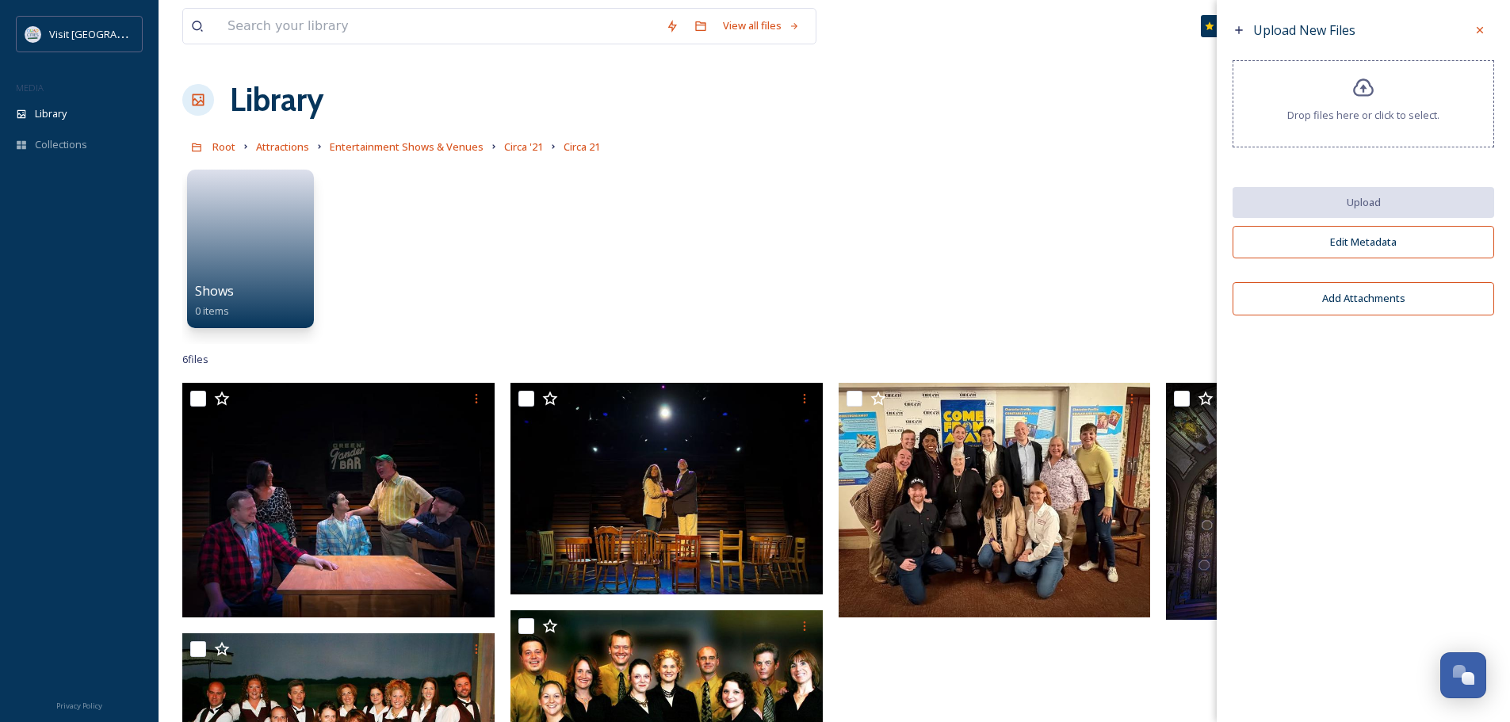
click at [1370, 83] on icon at bounding box center [1363, 88] width 23 height 23
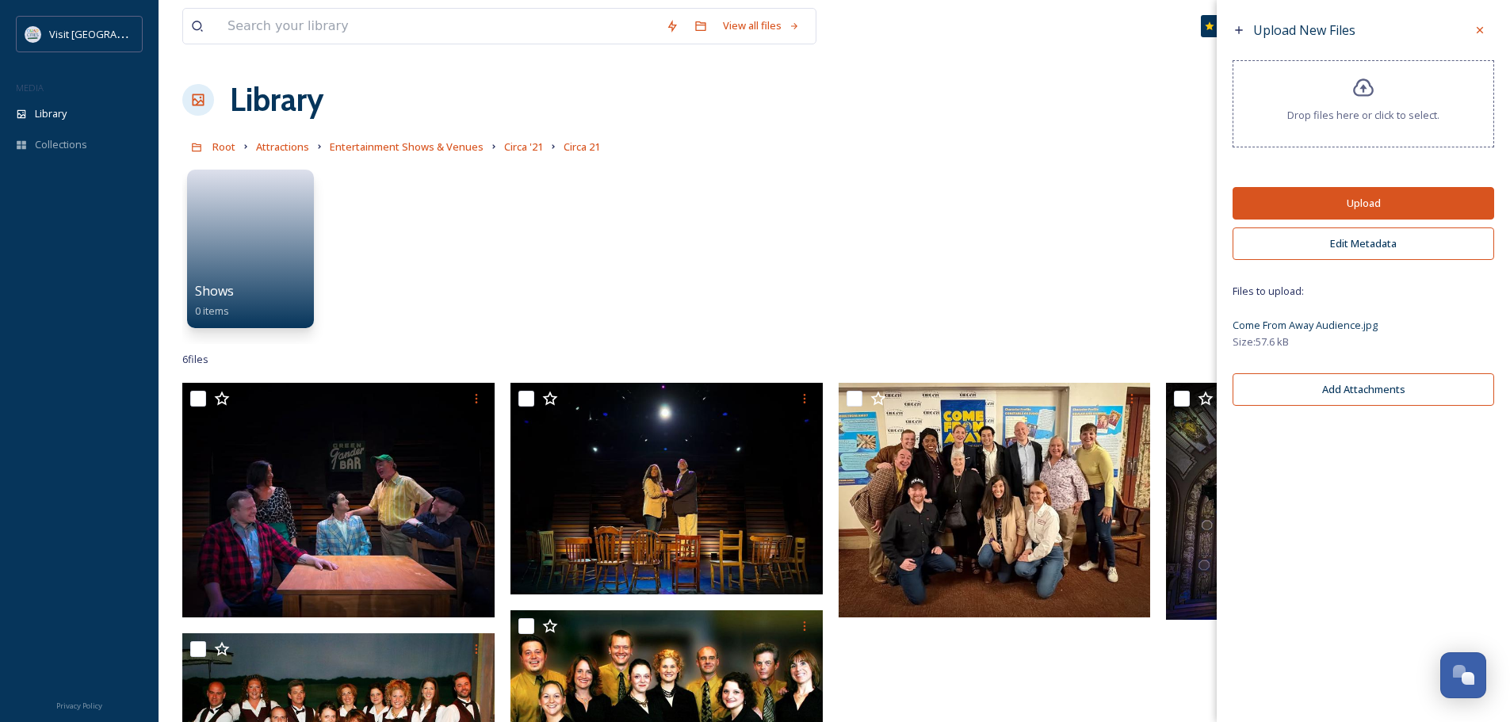
click at [1379, 200] on button "Upload" at bounding box center [1363, 203] width 262 height 32
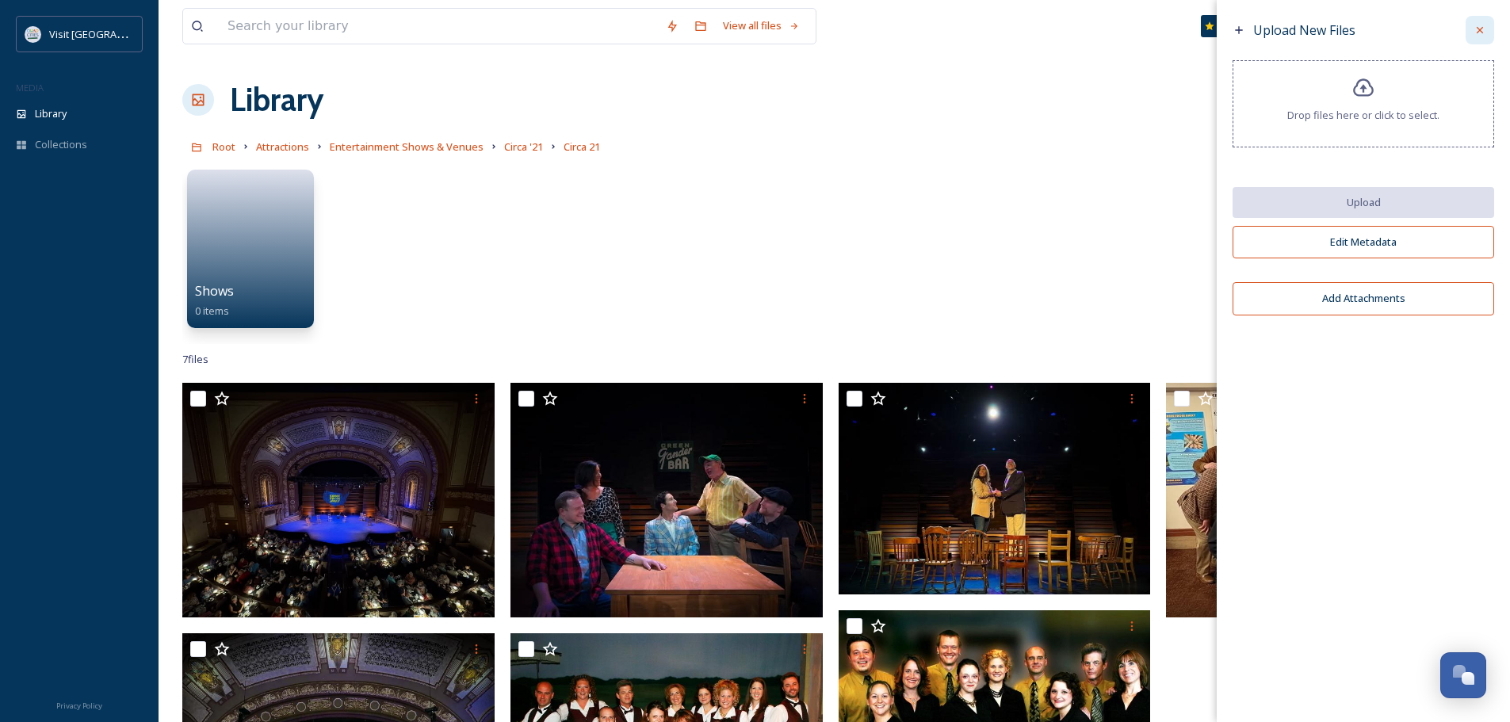
click at [1478, 29] on icon at bounding box center [1479, 30] width 13 height 13
